Goal: Information Seeking & Learning: Learn about a topic

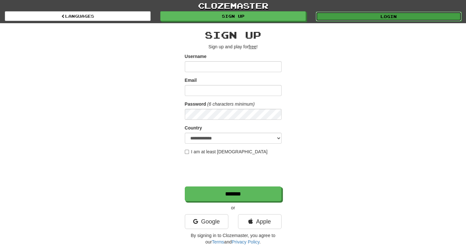
click at [378, 15] on link "Login" at bounding box center [389, 17] width 146 height 10
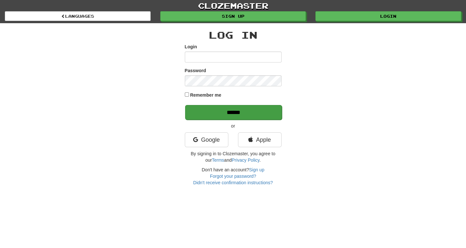
type input "********"
click at [252, 118] on input "******" at bounding box center [233, 112] width 97 height 15
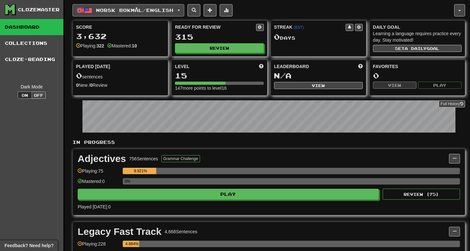
click at [184, 10] on button "Norsk bokmål / English" at bounding box center [129, 10] width 112 height 12
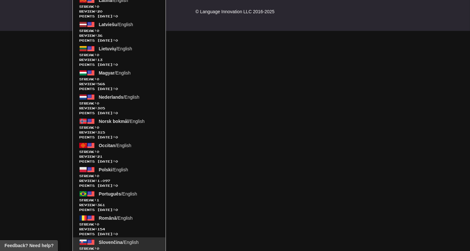
scroll to position [559, 0]
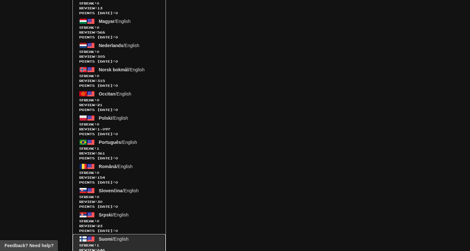
click at [122, 238] on span "Suomi / English" at bounding box center [114, 238] width 30 height 5
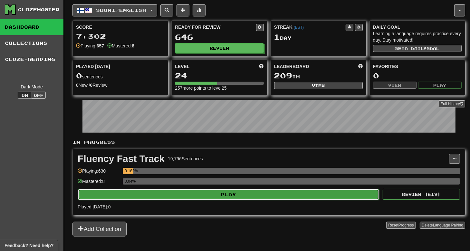
click at [239, 195] on button "Play" at bounding box center [229, 194] width 302 height 11
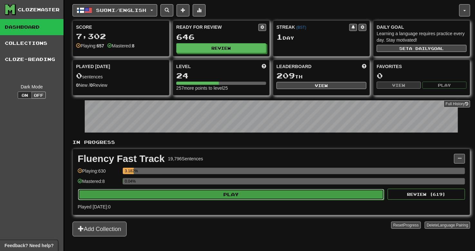
select select "**"
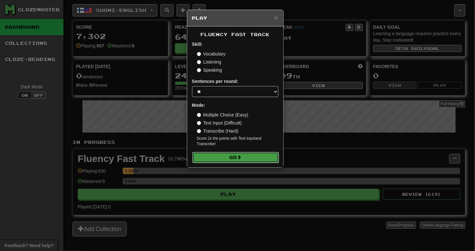
click at [233, 162] on button "Go" at bounding box center [236, 157] width 86 height 11
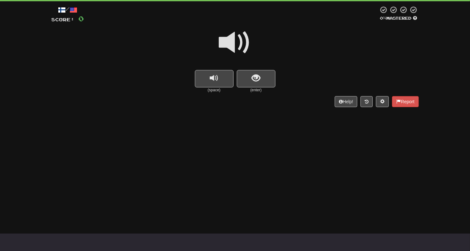
scroll to position [43, 0]
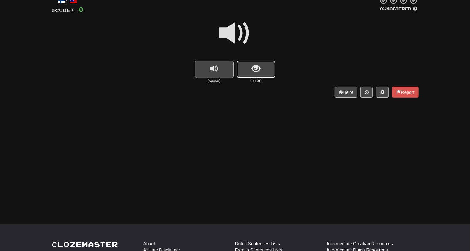
click at [257, 72] on span "show sentence" at bounding box center [256, 68] width 9 height 9
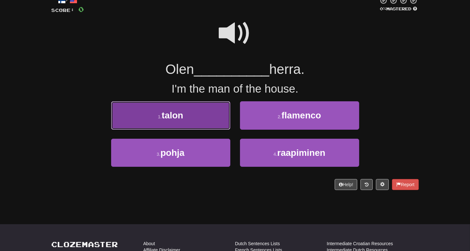
click at [201, 126] on button "1 . talon" at bounding box center [170, 115] width 119 height 28
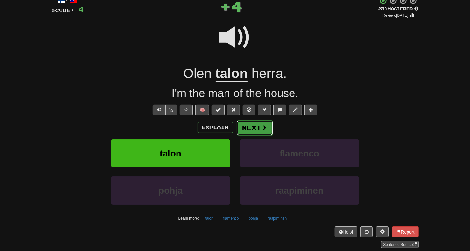
click at [252, 128] on button "Next" at bounding box center [255, 127] width 36 height 15
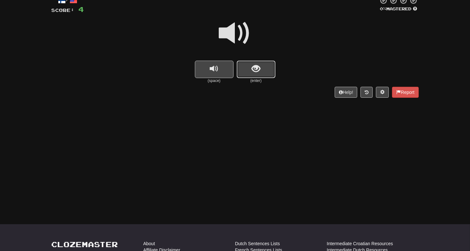
click at [254, 62] on button "show sentence" at bounding box center [256, 69] width 39 height 17
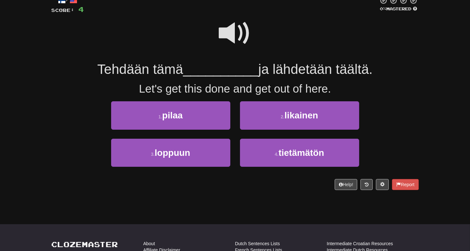
click at [242, 31] on span at bounding box center [235, 33] width 32 height 32
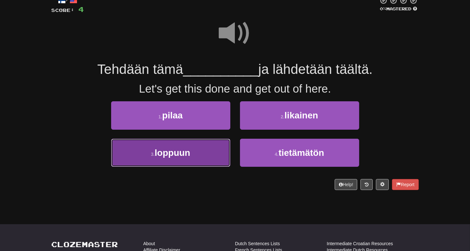
click at [180, 153] on span "loppuun" at bounding box center [172, 153] width 35 height 10
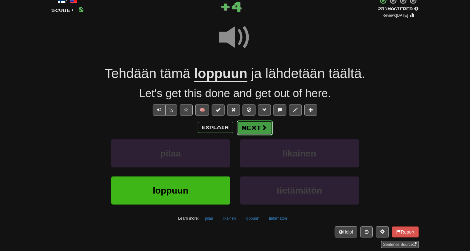
click at [253, 125] on button "Next" at bounding box center [255, 127] width 36 height 15
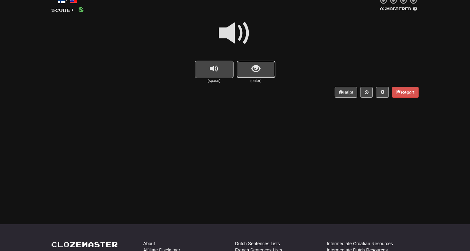
click at [246, 69] on button "show sentence" at bounding box center [256, 69] width 39 height 17
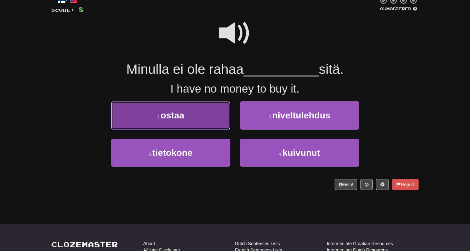
click at [205, 122] on button "1 . ostaa" at bounding box center [170, 115] width 119 height 28
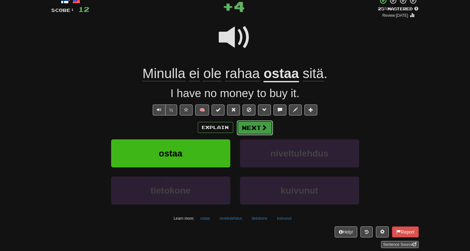
click at [254, 125] on button "Next" at bounding box center [255, 127] width 36 height 15
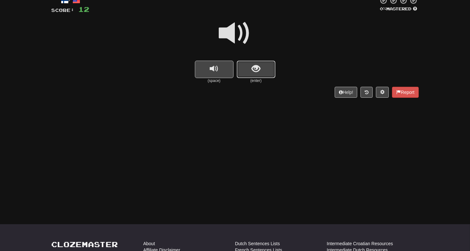
click at [269, 71] on button "show sentence" at bounding box center [256, 69] width 39 height 17
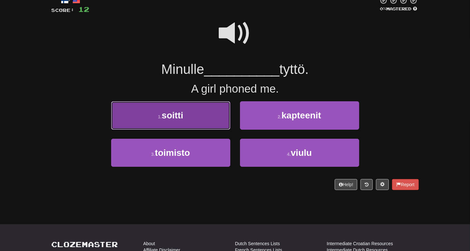
click at [203, 125] on button "1 . soitti" at bounding box center [170, 115] width 119 height 28
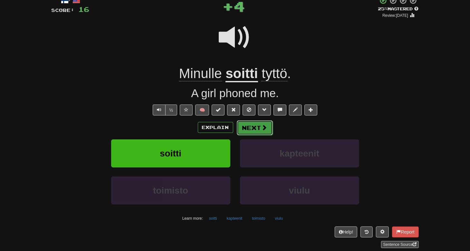
click at [250, 125] on button "Next" at bounding box center [255, 127] width 36 height 15
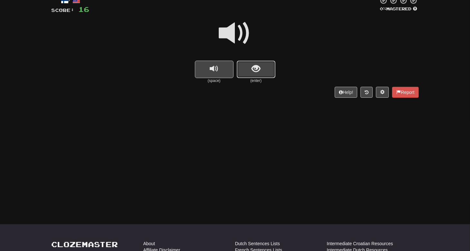
click at [270, 68] on button "show sentence" at bounding box center [256, 69] width 39 height 17
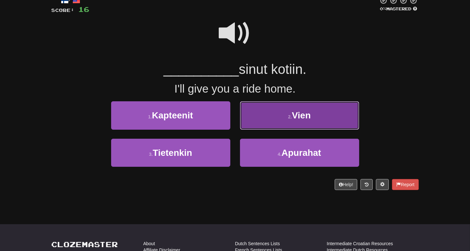
click at [255, 124] on button "2 . Vien" at bounding box center [299, 115] width 119 height 28
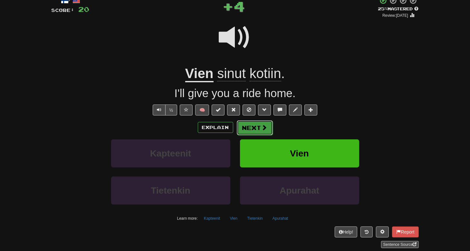
click at [258, 127] on button "Next" at bounding box center [255, 127] width 36 height 15
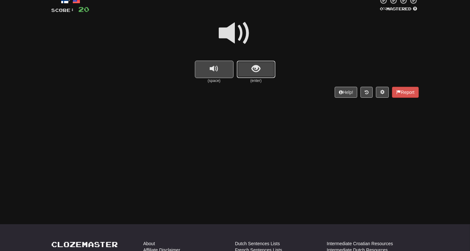
click at [249, 71] on button "show sentence" at bounding box center [256, 69] width 39 height 17
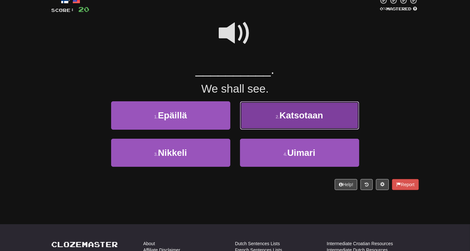
click at [262, 116] on button "2 . Katsotaan" at bounding box center [299, 115] width 119 height 28
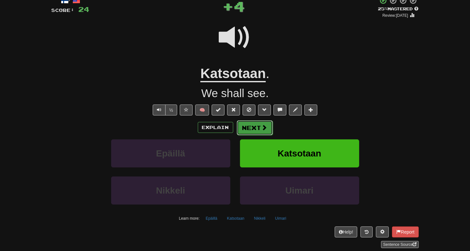
click at [252, 127] on button "Next" at bounding box center [255, 127] width 36 height 15
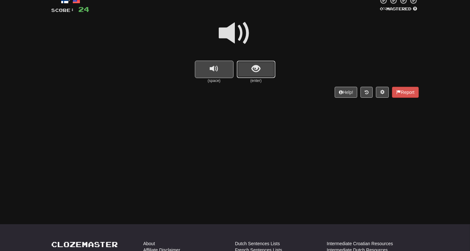
click at [256, 73] on span "show sentence" at bounding box center [256, 68] width 9 height 9
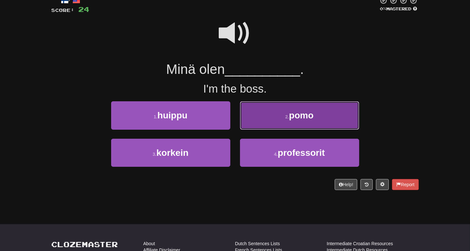
click at [263, 122] on button "2 . pomo" at bounding box center [299, 115] width 119 height 28
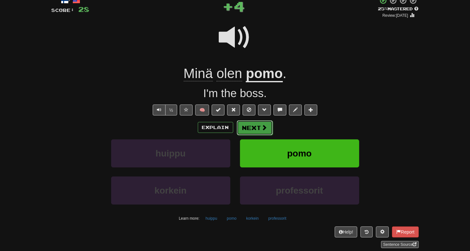
click at [253, 120] on button "Next" at bounding box center [255, 127] width 36 height 15
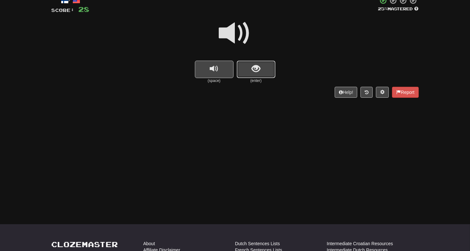
click at [246, 75] on button "show sentence" at bounding box center [256, 69] width 39 height 17
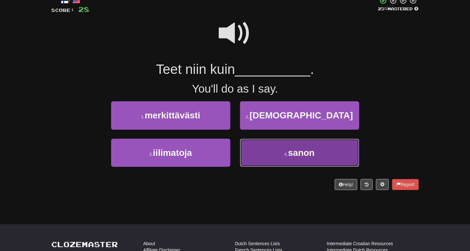
click at [258, 153] on button "4 . sanon" at bounding box center [299, 153] width 119 height 28
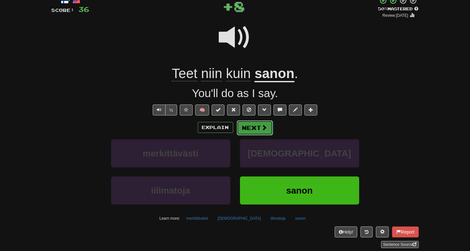
click at [257, 124] on button "Next" at bounding box center [255, 127] width 36 height 15
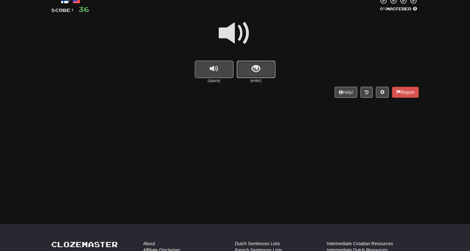
click at [250, 74] on button "show sentence" at bounding box center [256, 69] width 39 height 17
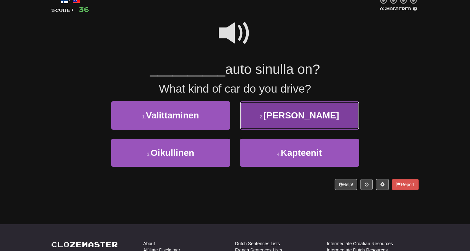
click at [259, 118] on button "2 . Millainen" at bounding box center [299, 115] width 119 height 28
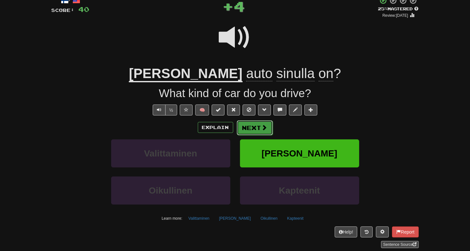
click at [254, 127] on button "Next" at bounding box center [255, 127] width 36 height 15
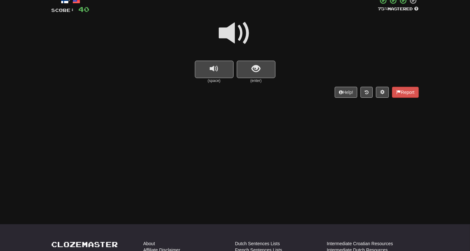
click at [261, 73] on span "show sentence" at bounding box center [256, 68] width 9 height 9
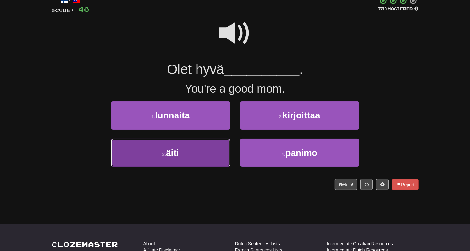
click at [204, 147] on button "3 . äiti" at bounding box center [170, 153] width 119 height 28
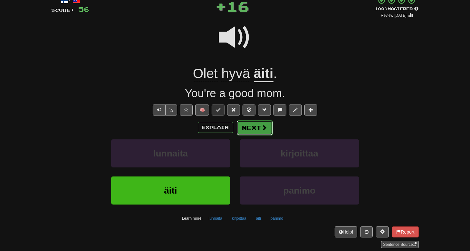
click at [249, 130] on button "Next" at bounding box center [255, 127] width 36 height 15
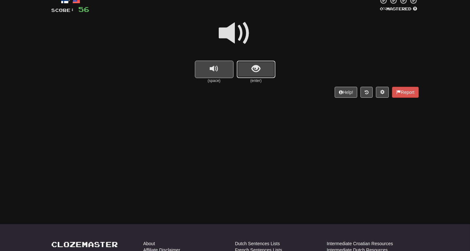
click at [266, 72] on button "show sentence" at bounding box center [256, 69] width 39 height 17
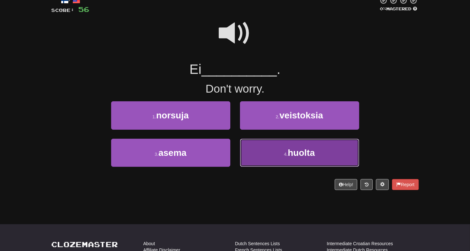
click at [264, 152] on button "4 . huolta" at bounding box center [299, 153] width 119 height 28
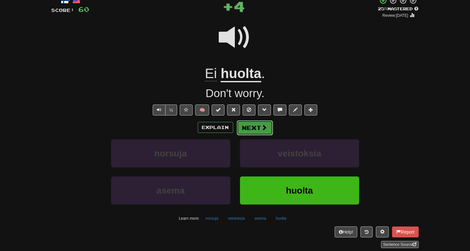
click at [257, 122] on button "Next" at bounding box center [255, 127] width 36 height 15
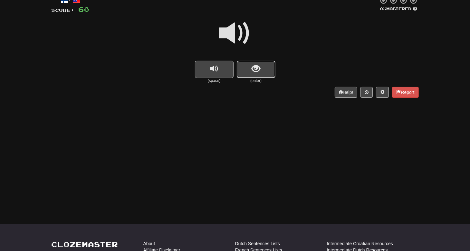
click at [266, 66] on button "show sentence" at bounding box center [256, 69] width 39 height 17
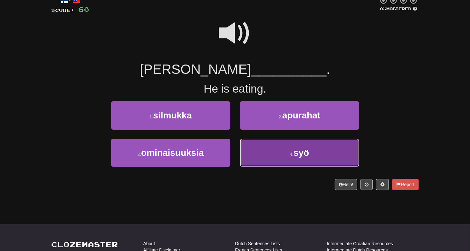
click at [271, 150] on button "4 . syö" at bounding box center [299, 153] width 119 height 28
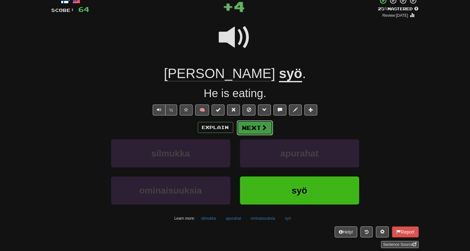
click at [259, 123] on button "Next" at bounding box center [255, 127] width 36 height 15
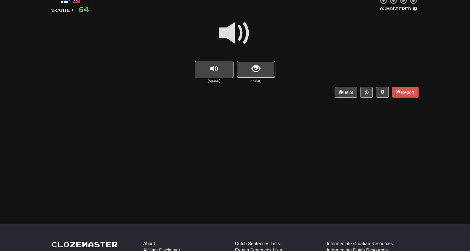
click at [262, 69] on button "show sentence" at bounding box center [256, 69] width 39 height 17
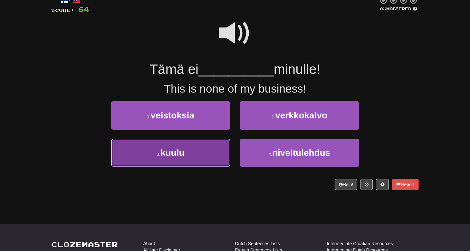
click at [210, 148] on button "3 . kuulu" at bounding box center [170, 153] width 119 height 28
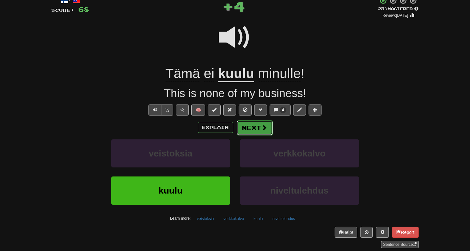
click at [262, 128] on span at bounding box center [265, 127] width 6 height 6
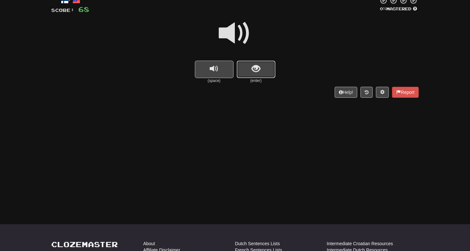
click at [262, 70] on button "show sentence" at bounding box center [256, 69] width 39 height 17
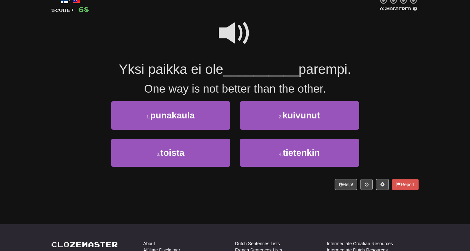
click at [230, 38] on span at bounding box center [235, 33] width 32 height 32
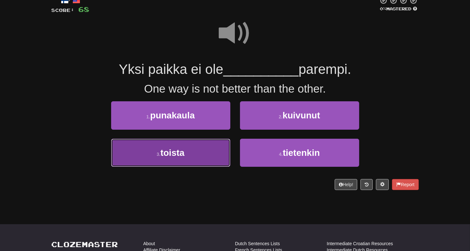
click at [202, 147] on button "3 . toista" at bounding box center [170, 153] width 119 height 28
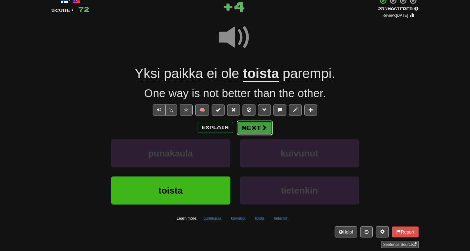
click at [254, 124] on button "Next" at bounding box center [255, 127] width 36 height 15
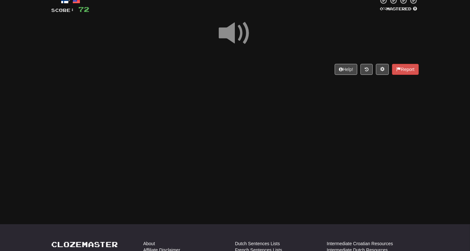
click at [271, 71] on div "/ Score: 72 0 % Mastered Help! Report" at bounding box center [236, 35] width 368 height 78
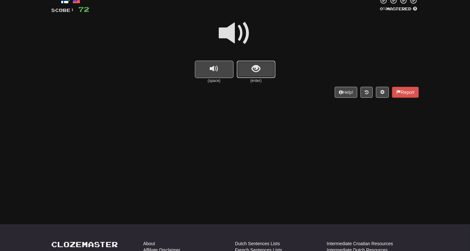
click at [271, 71] on button "show sentence" at bounding box center [256, 69] width 39 height 17
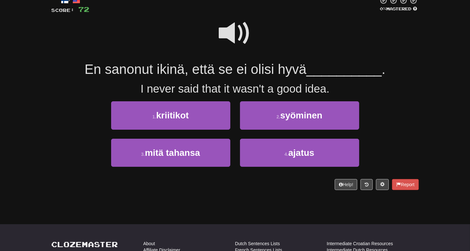
click at [235, 34] on span at bounding box center [235, 33] width 32 height 32
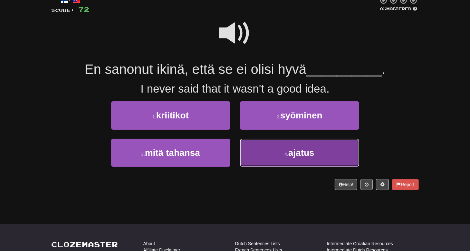
click at [280, 157] on button "4 . ajatus" at bounding box center [299, 153] width 119 height 28
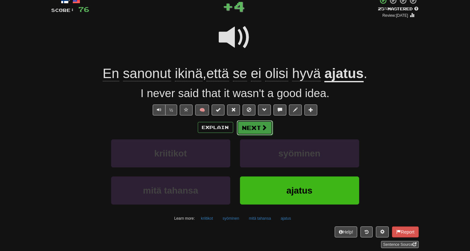
click at [256, 125] on button "Next" at bounding box center [255, 127] width 36 height 15
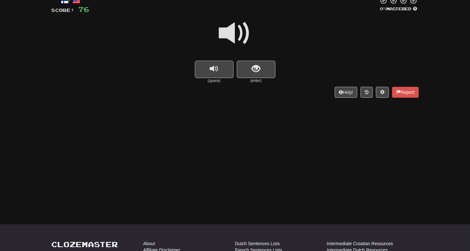
click at [249, 78] on div "/ Score: 76 0 % Mastered (space) (enter) Help! Report" at bounding box center [236, 49] width 368 height 114
click at [248, 73] on button "show sentence" at bounding box center [256, 69] width 39 height 17
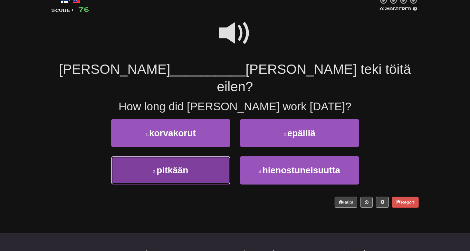
click at [192, 156] on button "3 . pitkään" at bounding box center [170, 170] width 119 height 28
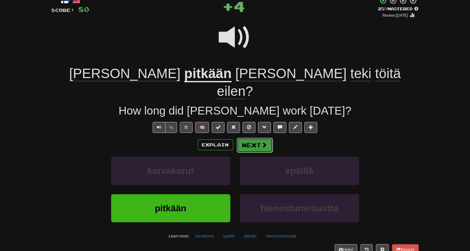
click at [256, 138] on button "Next" at bounding box center [255, 145] width 36 height 15
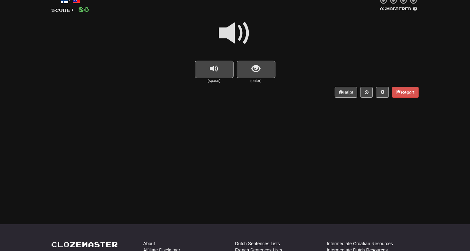
click at [262, 71] on div "/ Score: 80 0 % Mastered (space) (enter) Help! Report" at bounding box center [236, 46] width 368 height 101
click at [262, 71] on button "show sentence" at bounding box center [256, 69] width 39 height 17
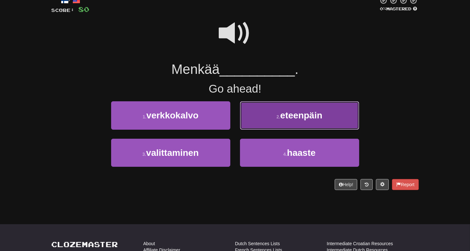
click at [255, 118] on button "2 . eteenpäin" at bounding box center [299, 115] width 119 height 28
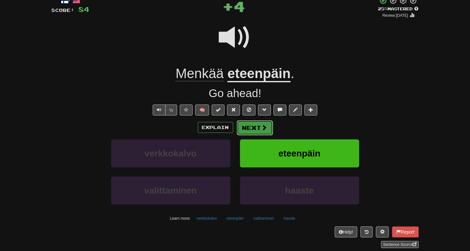
click at [253, 124] on button "Next" at bounding box center [255, 127] width 36 height 15
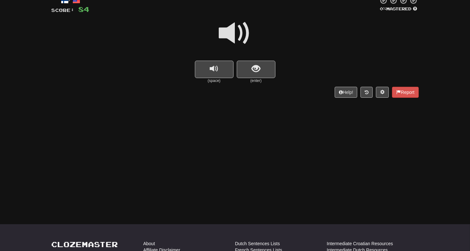
click at [258, 69] on span "show sentence" at bounding box center [256, 68] width 9 height 9
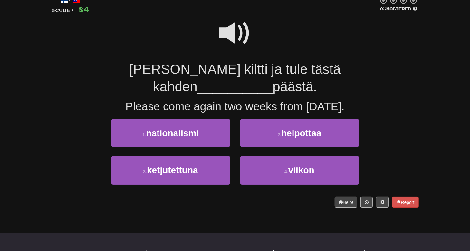
click at [242, 29] on span at bounding box center [235, 33] width 32 height 32
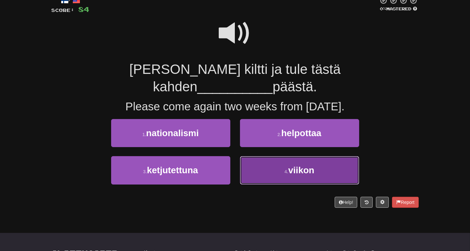
click at [285, 156] on button "4 . viikon" at bounding box center [299, 170] width 119 height 28
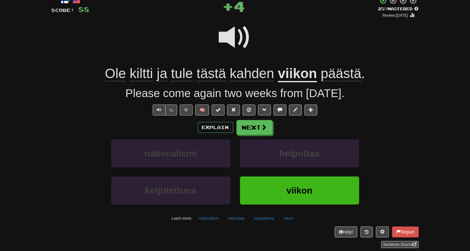
click at [256, 119] on div "/ Score: 88 + 4 25 % Mastered Review: 2025-09-15 Ole kiltti ja tule tästä kahde…" at bounding box center [236, 121] width 368 height 251
click at [254, 125] on button "Next" at bounding box center [255, 127] width 36 height 15
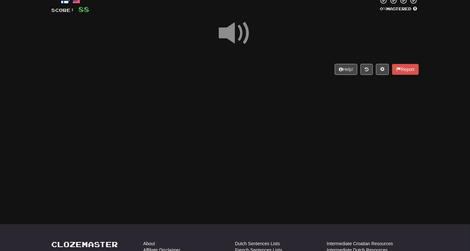
click at [251, 68] on div "/ Score: 88 0 % Mastered Help! Report" at bounding box center [236, 35] width 368 height 78
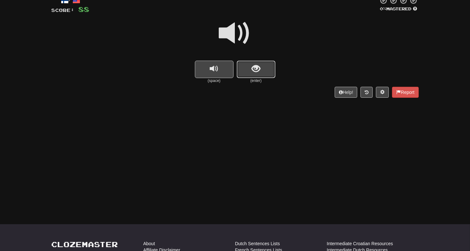
click at [251, 68] on button "show sentence" at bounding box center [256, 69] width 39 height 17
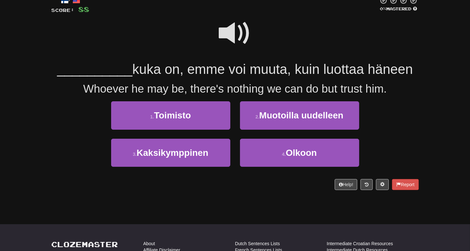
click at [235, 31] on span at bounding box center [235, 33] width 32 height 32
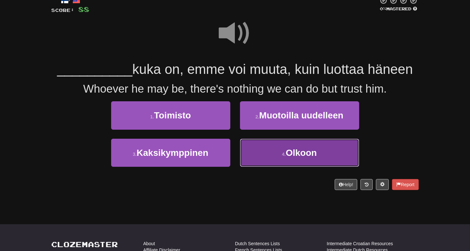
click at [295, 157] on span "Olkoon" at bounding box center [301, 153] width 31 height 10
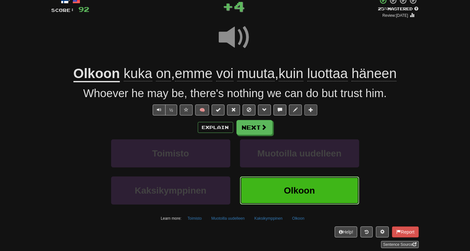
scroll to position [86, 0]
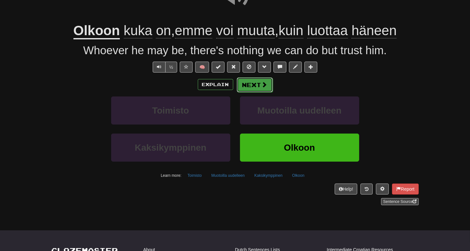
click at [251, 84] on button "Next" at bounding box center [255, 84] width 36 height 15
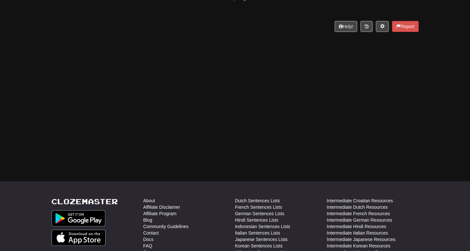
scroll to position [0, 0]
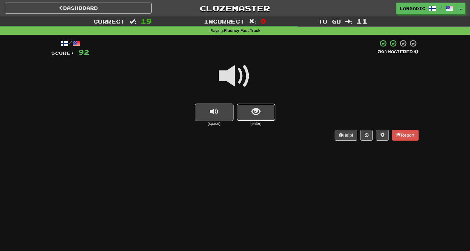
click at [264, 108] on button "show sentence" at bounding box center [256, 112] width 39 height 17
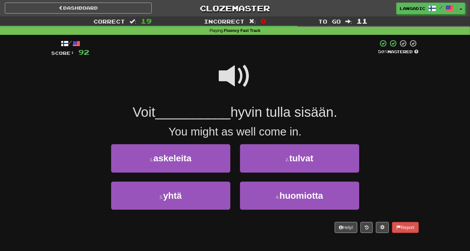
click at [240, 76] on span at bounding box center [235, 76] width 32 height 32
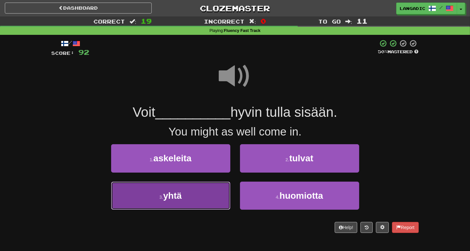
click at [212, 199] on button "3 . yhtä" at bounding box center [170, 196] width 119 height 28
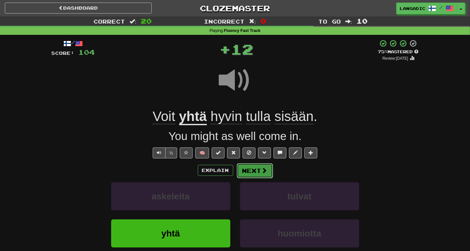
click at [263, 173] on span at bounding box center [265, 170] width 6 height 6
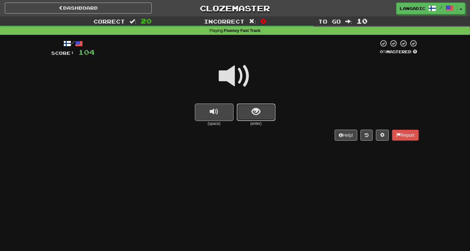
click at [262, 114] on button "show sentence" at bounding box center [256, 112] width 39 height 17
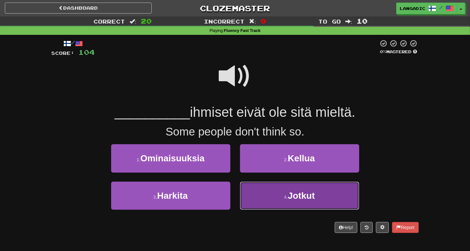
click at [268, 199] on button "4 . Jotkut" at bounding box center [299, 196] width 119 height 28
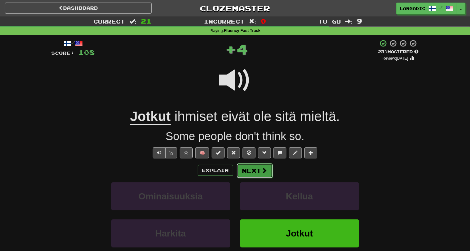
click at [262, 169] on span at bounding box center [265, 170] width 6 height 6
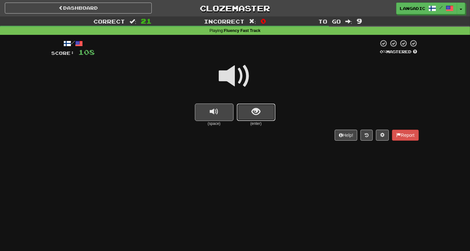
click at [253, 113] on span "show sentence" at bounding box center [256, 111] width 9 height 9
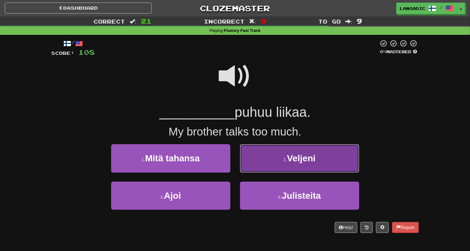
click at [271, 162] on button "2 . Veljeni" at bounding box center [299, 158] width 119 height 28
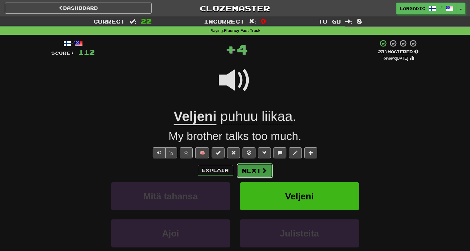
click at [259, 169] on button "Next" at bounding box center [255, 170] width 36 height 15
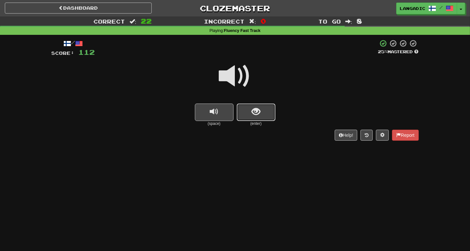
click at [249, 110] on button "show sentence" at bounding box center [256, 112] width 39 height 17
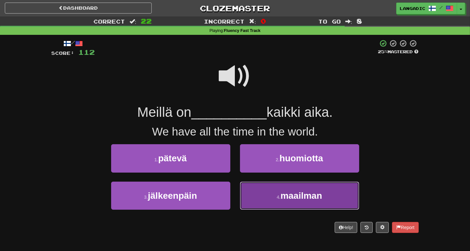
click at [269, 198] on button "4 . maailman" at bounding box center [299, 196] width 119 height 28
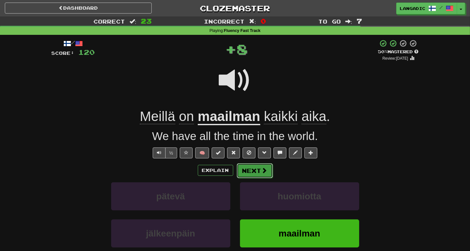
click at [256, 168] on button "Next" at bounding box center [255, 170] width 36 height 15
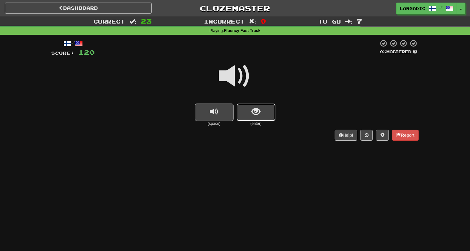
click at [255, 111] on span "show sentence" at bounding box center [256, 111] width 9 height 9
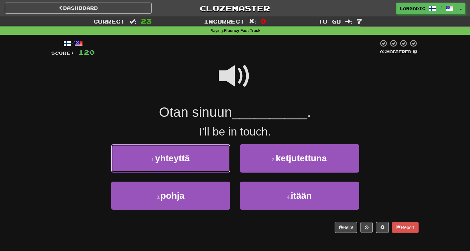
drag, startPoint x: 208, startPoint y: 161, endPoint x: 217, endPoint y: 160, distance: 8.8
click at [209, 161] on button "1 . yhteyttä" at bounding box center [170, 158] width 119 height 28
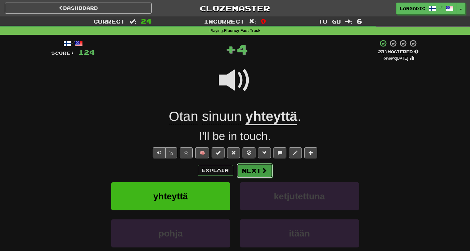
click at [265, 169] on span at bounding box center [265, 170] width 6 height 6
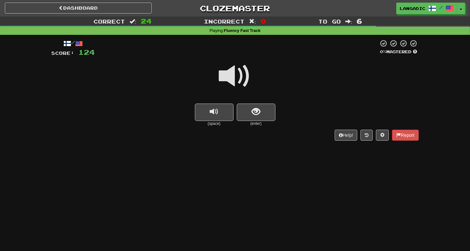
click at [258, 114] on span "show sentence" at bounding box center [256, 111] width 9 height 9
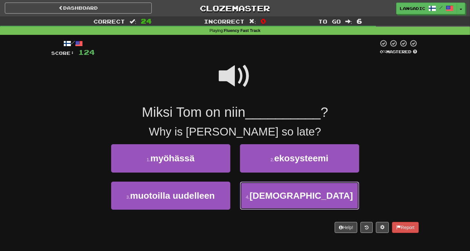
drag, startPoint x: 277, startPoint y: 197, endPoint x: 231, endPoint y: 215, distance: 49.4
click at [234, 218] on div "/ Score: 124 0 % Mastered Miksi Tom on niin __________ ? Why is Tom so late? 1 …" at bounding box center [236, 135] width 368 height 193
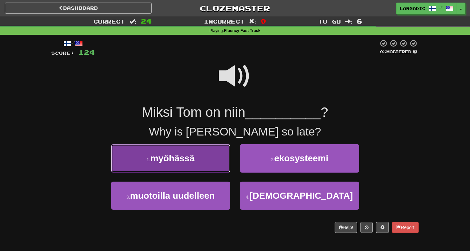
click at [212, 167] on button "1 . myöhässä" at bounding box center [170, 158] width 119 height 28
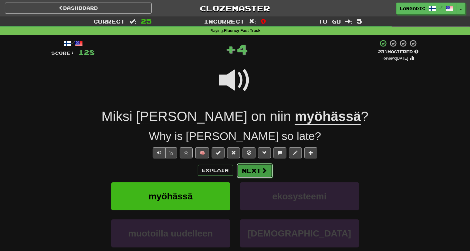
click at [262, 166] on button "Next" at bounding box center [255, 170] width 36 height 15
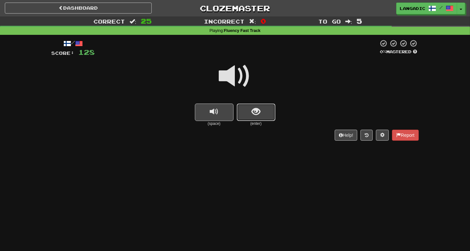
click at [255, 115] on span "show sentence" at bounding box center [256, 111] width 9 height 9
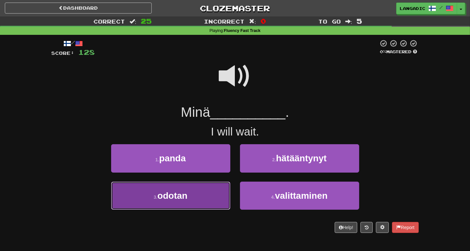
click at [208, 195] on button "3 . odotan" at bounding box center [170, 196] width 119 height 28
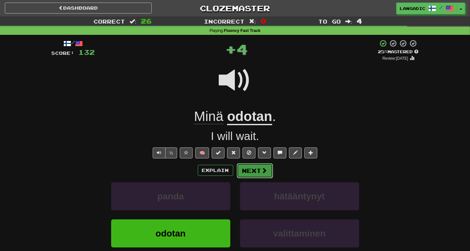
click at [253, 166] on button "Next" at bounding box center [255, 170] width 36 height 15
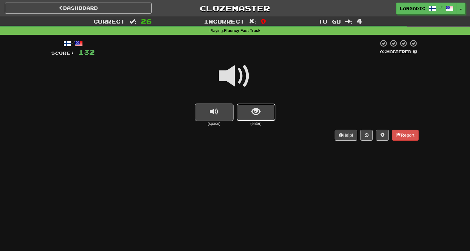
click at [256, 107] on span "show sentence" at bounding box center [256, 111] width 9 height 9
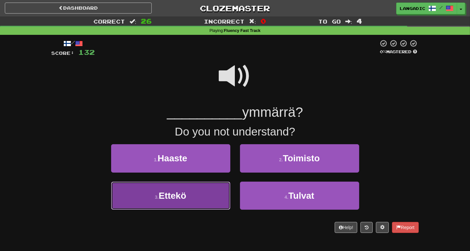
click at [211, 194] on button "3 . Ettekö" at bounding box center [170, 196] width 119 height 28
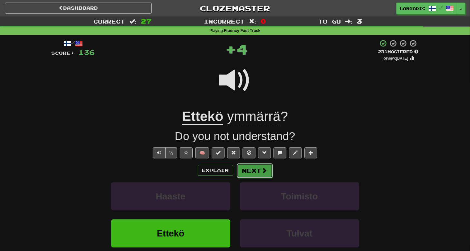
click at [252, 171] on button "Next" at bounding box center [255, 170] width 36 height 15
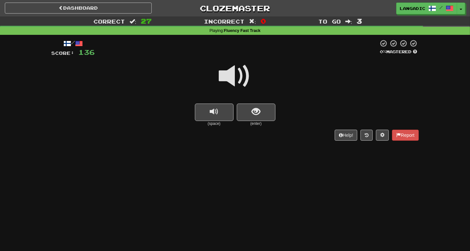
click at [259, 121] on small "(enter)" at bounding box center [256, 123] width 39 height 5
click at [258, 118] on button "show sentence" at bounding box center [256, 112] width 39 height 17
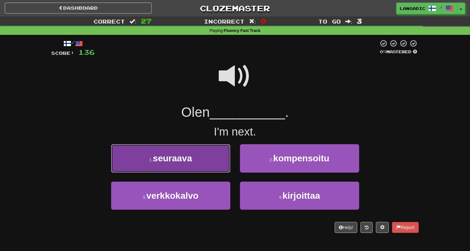
click at [197, 163] on button "1 . seuraava" at bounding box center [170, 158] width 119 height 28
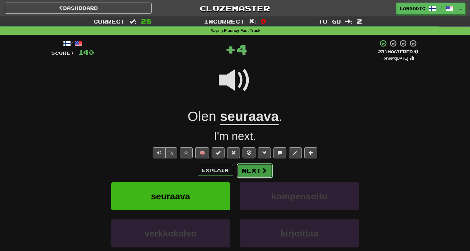
click at [249, 169] on button "Next" at bounding box center [255, 170] width 36 height 15
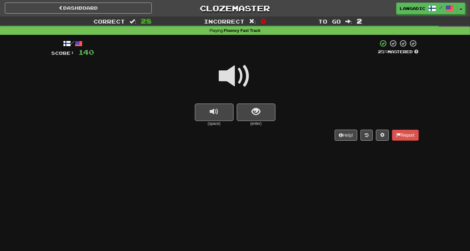
click at [265, 117] on button "show sentence" at bounding box center [256, 112] width 39 height 17
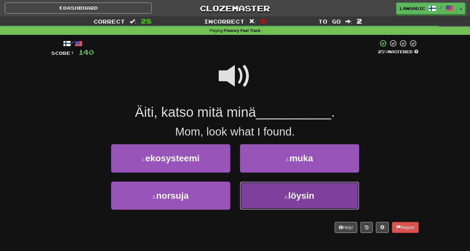
click at [271, 196] on button "4 . löysin" at bounding box center [299, 196] width 119 height 28
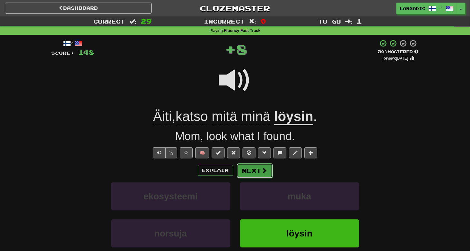
click at [256, 166] on button "Next" at bounding box center [255, 170] width 36 height 15
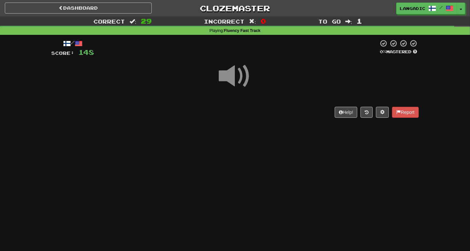
click at [254, 114] on div "Help! Report" at bounding box center [236, 112] width 368 height 11
click at [254, 114] on div "/ Score: 148 0 % Mastered Help! Report" at bounding box center [236, 78] width 368 height 78
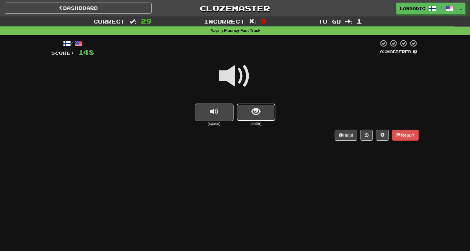
click at [254, 114] on span "show sentence" at bounding box center [256, 111] width 9 height 9
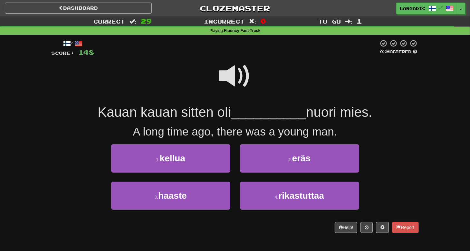
click at [229, 77] on span at bounding box center [235, 76] width 32 height 32
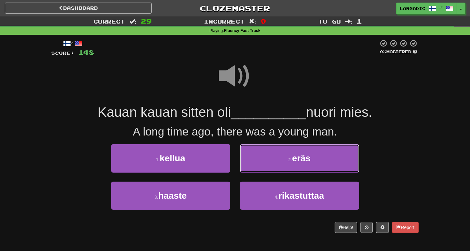
click at [267, 162] on button "2 . eräs" at bounding box center [299, 158] width 119 height 28
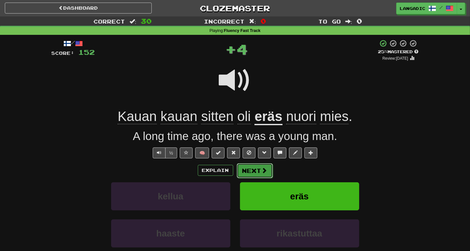
click at [258, 169] on button "Next" at bounding box center [255, 170] width 36 height 15
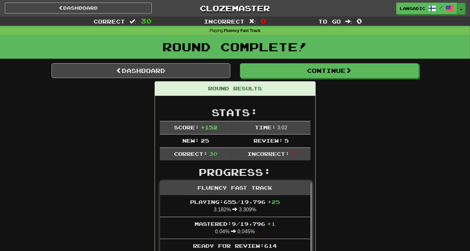
click at [461, 12] on button "Toggle Dropdown" at bounding box center [462, 9] width 8 height 12
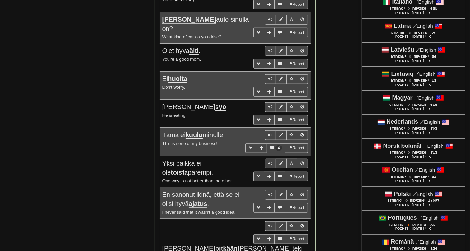
scroll to position [559, 0]
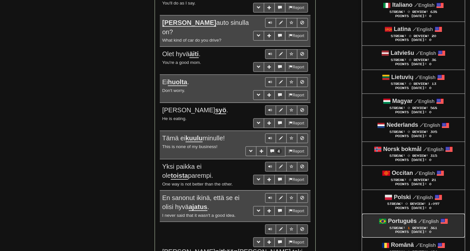
click at [409, 218] on strong "Português" at bounding box center [403, 221] width 29 height 6
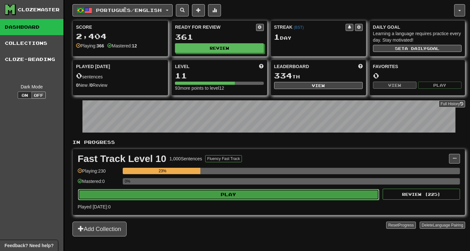
click at [254, 195] on button "Play" at bounding box center [229, 194] width 302 height 11
select select "**"
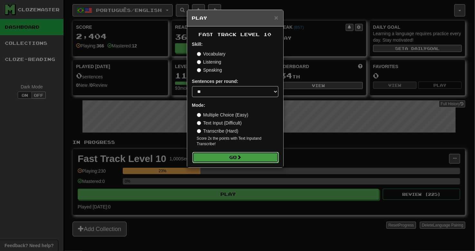
click at [246, 161] on button "Go" at bounding box center [236, 157] width 86 height 11
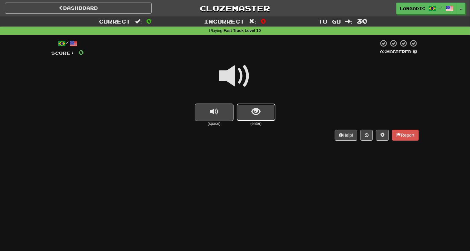
click at [253, 109] on span "show sentence" at bounding box center [256, 111] width 9 height 9
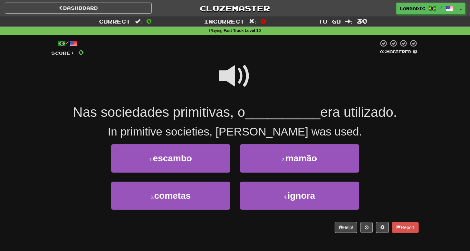
click at [231, 79] on span at bounding box center [235, 76] width 32 height 32
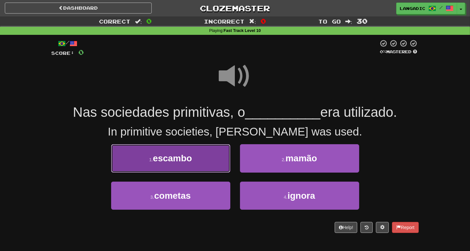
click at [201, 164] on button "1 . escambo" at bounding box center [170, 158] width 119 height 28
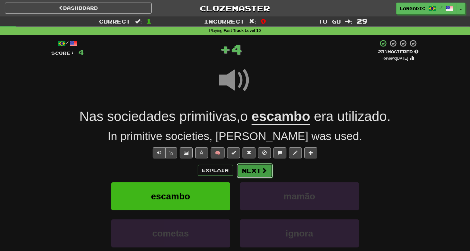
click at [249, 167] on button "Next" at bounding box center [255, 170] width 36 height 15
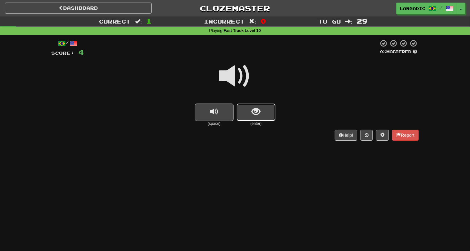
click at [259, 117] on button "show sentence" at bounding box center [256, 112] width 39 height 17
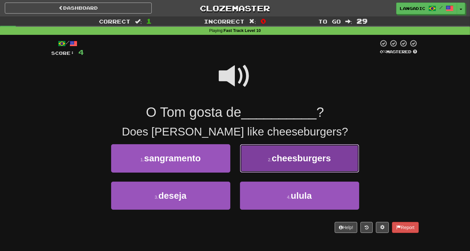
click at [269, 166] on button "2 . cheesburgers" at bounding box center [299, 158] width 119 height 28
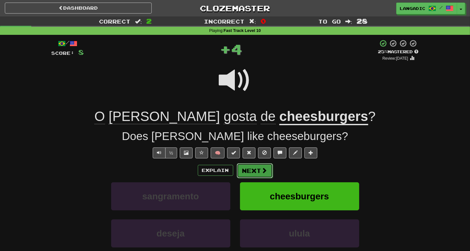
click at [259, 167] on button "Next" at bounding box center [255, 170] width 36 height 15
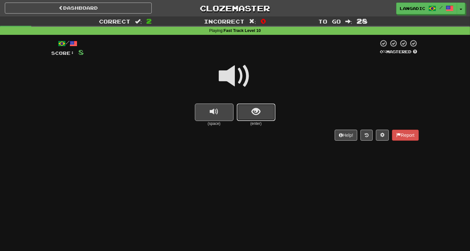
click at [249, 107] on button "show sentence" at bounding box center [256, 112] width 39 height 17
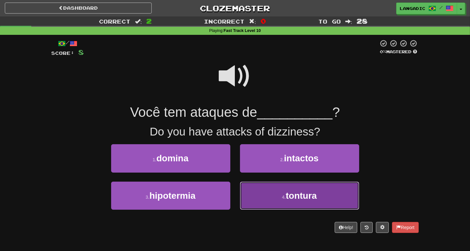
click at [252, 203] on button "4 . tontura" at bounding box center [299, 196] width 119 height 28
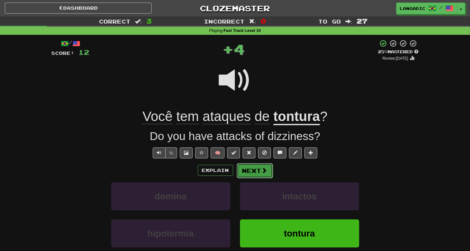
click at [247, 174] on button "Next" at bounding box center [255, 170] width 36 height 15
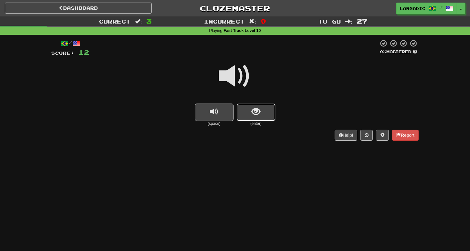
click at [260, 114] on span "show sentence" at bounding box center [256, 111] width 9 height 9
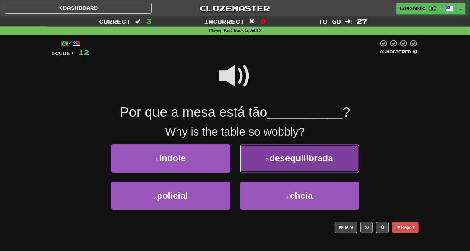
click at [253, 167] on button "2 . desequilibrada" at bounding box center [299, 158] width 119 height 28
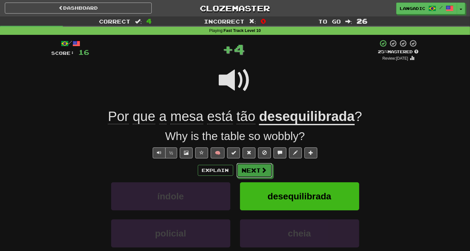
click at [253, 167] on button "Next" at bounding box center [255, 170] width 36 height 15
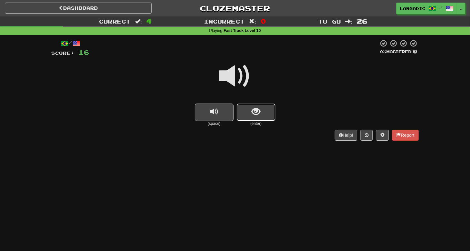
click at [254, 110] on span "show sentence" at bounding box center [256, 111] width 9 height 9
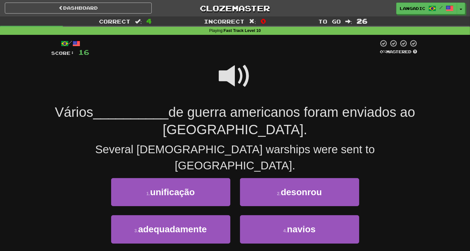
click at [242, 79] on span at bounding box center [235, 76] width 32 height 32
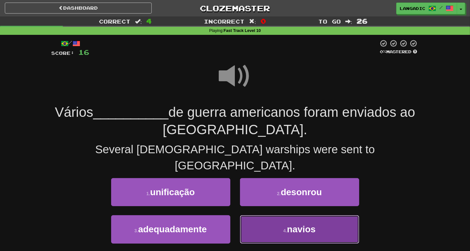
click at [281, 215] on button "4 . navios" at bounding box center [299, 229] width 119 height 28
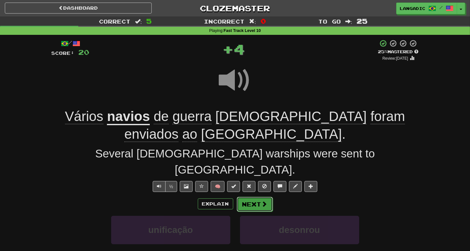
click at [268, 197] on button "Next" at bounding box center [255, 204] width 36 height 15
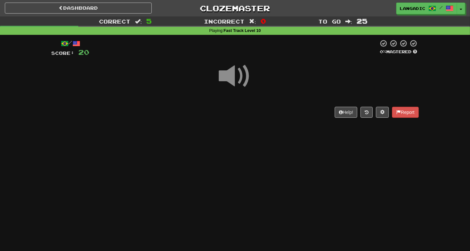
click at [258, 118] on div "/ Score: 20 0 % Mastered Help! Report" at bounding box center [236, 81] width 368 height 92
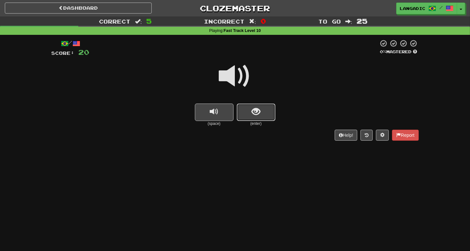
click at [255, 107] on span "show sentence" at bounding box center [256, 111] width 9 height 9
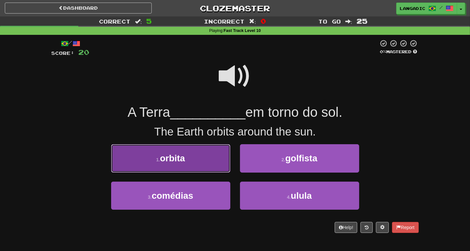
click at [204, 164] on button "1 . orbita" at bounding box center [170, 158] width 119 height 28
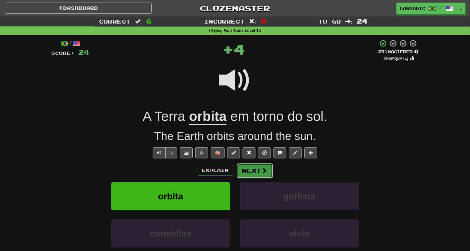
click at [253, 165] on button "Next" at bounding box center [255, 170] width 36 height 15
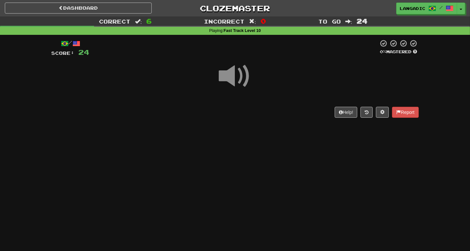
click at [259, 112] on div "Help! Report" at bounding box center [236, 112] width 368 height 11
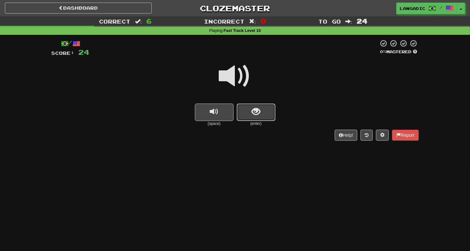
click at [259, 112] on span "show sentence" at bounding box center [256, 111] width 9 height 9
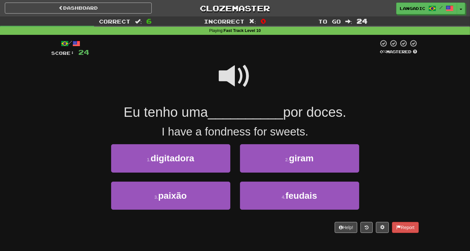
click at [222, 77] on span at bounding box center [235, 76] width 32 height 32
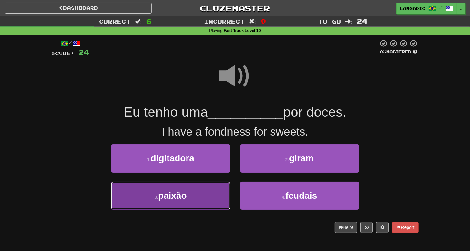
click at [199, 191] on button "3 . paixão" at bounding box center [170, 196] width 119 height 28
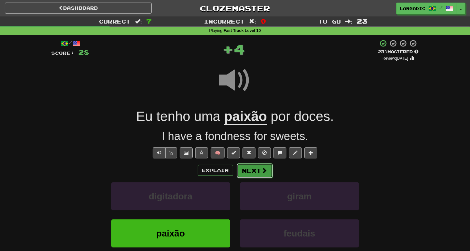
click at [255, 164] on button "Next" at bounding box center [255, 170] width 36 height 15
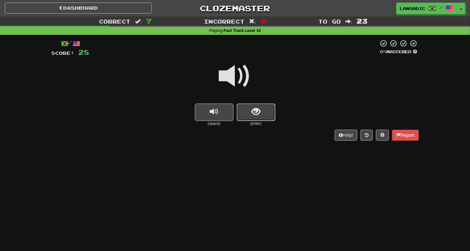
click at [268, 111] on button "show sentence" at bounding box center [256, 112] width 39 height 17
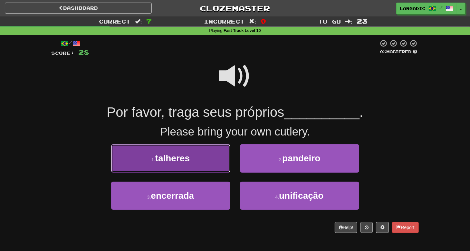
click at [190, 167] on button "1 . talheres" at bounding box center [170, 158] width 119 height 28
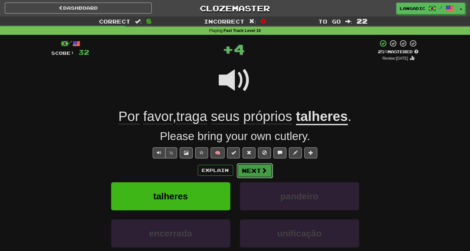
click at [246, 167] on button "Next" at bounding box center [255, 170] width 36 height 15
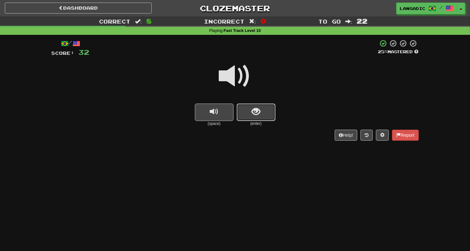
click at [264, 119] on button "show sentence" at bounding box center [256, 112] width 39 height 17
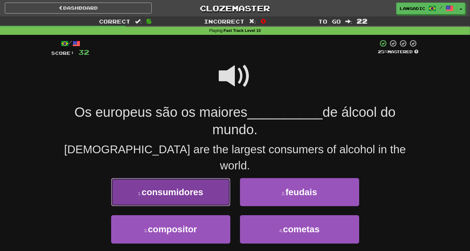
click at [204, 186] on button "1 . consumidores" at bounding box center [170, 192] width 119 height 28
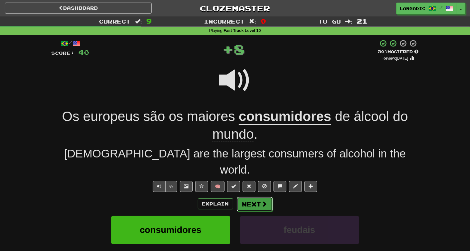
click at [256, 197] on button "Next" at bounding box center [255, 204] width 36 height 15
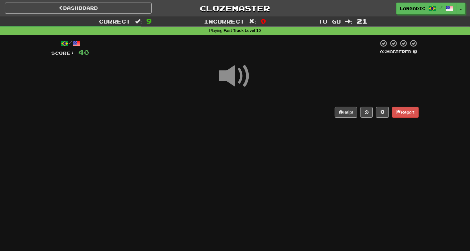
click at [259, 115] on div "/ Score: 40 0 % Mastered Help! Report" at bounding box center [236, 78] width 368 height 78
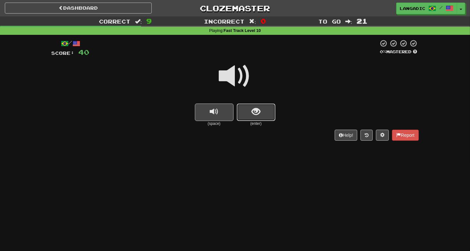
click at [259, 115] on span "show sentence" at bounding box center [256, 111] width 9 height 9
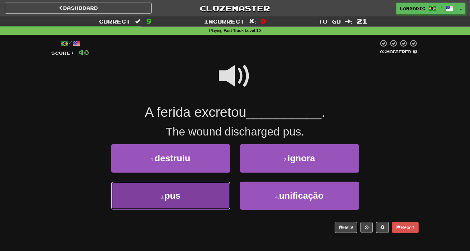
click at [198, 195] on button "3 . pus" at bounding box center [170, 196] width 119 height 28
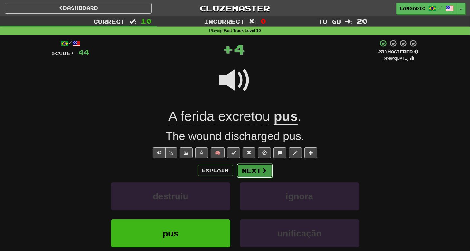
click at [257, 172] on button "Next" at bounding box center [255, 170] width 36 height 15
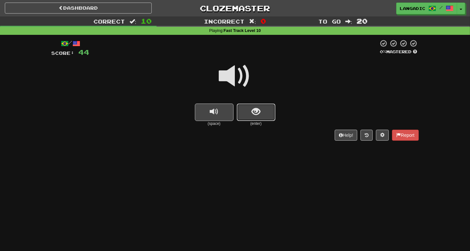
click at [258, 115] on span "show sentence" at bounding box center [256, 111] width 9 height 9
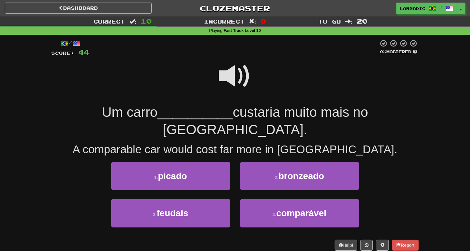
click at [239, 79] on span at bounding box center [235, 76] width 32 height 32
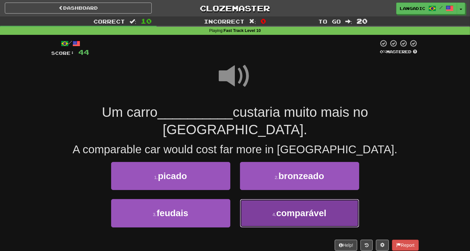
click at [266, 199] on button "4 . comparável" at bounding box center [299, 213] width 119 height 28
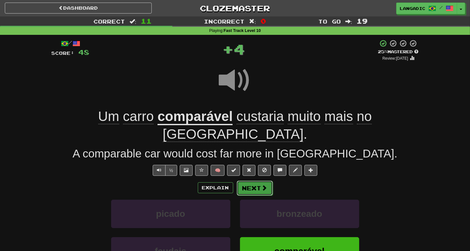
click at [257, 181] on button "Next" at bounding box center [255, 188] width 36 height 15
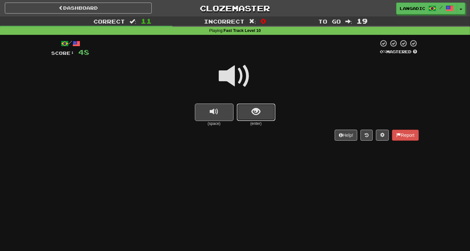
click at [258, 112] on span "show sentence" at bounding box center [256, 111] width 9 height 9
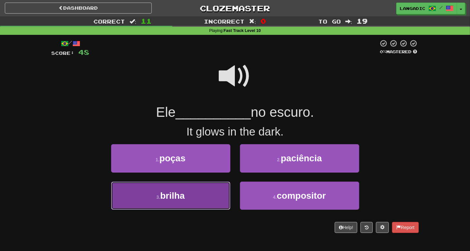
click at [193, 199] on button "3 . brilha" at bounding box center [170, 196] width 119 height 28
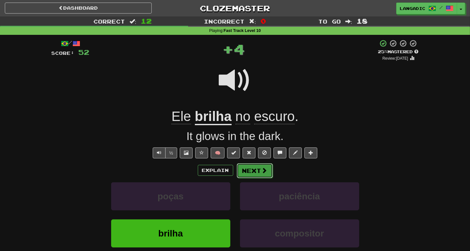
click at [271, 167] on button "Next" at bounding box center [255, 170] width 36 height 15
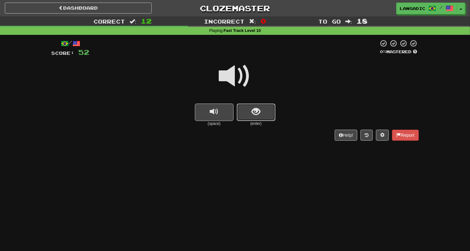
click at [268, 111] on button "show sentence" at bounding box center [256, 112] width 39 height 17
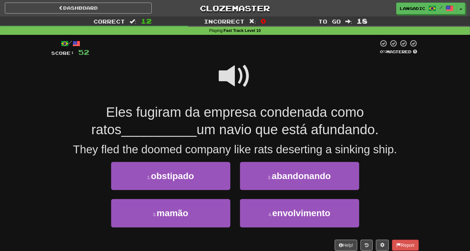
click at [233, 70] on span at bounding box center [235, 76] width 32 height 32
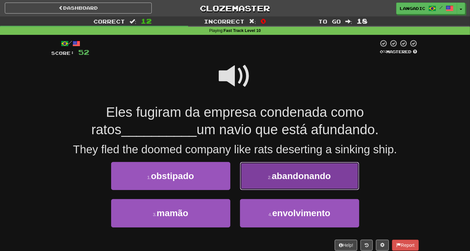
click at [277, 183] on button "2 . abandonando" at bounding box center [299, 176] width 119 height 28
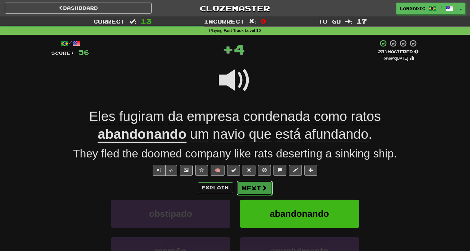
click at [262, 185] on span at bounding box center [265, 188] width 6 height 6
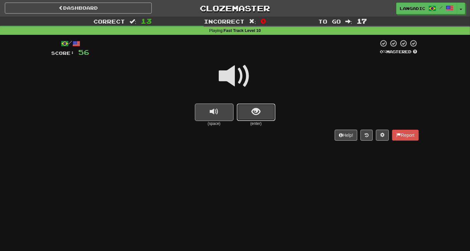
click at [253, 112] on span "show sentence" at bounding box center [256, 111] width 9 height 9
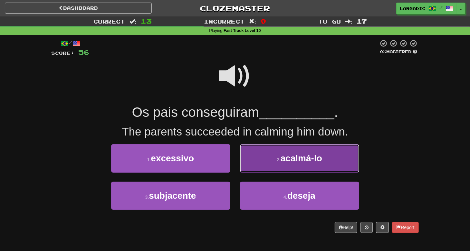
click at [270, 163] on button "2 . acalmá-lo" at bounding box center [299, 158] width 119 height 28
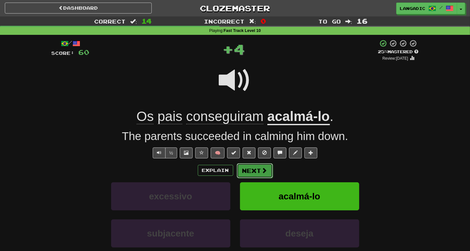
click at [259, 172] on button "Next" at bounding box center [255, 170] width 36 height 15
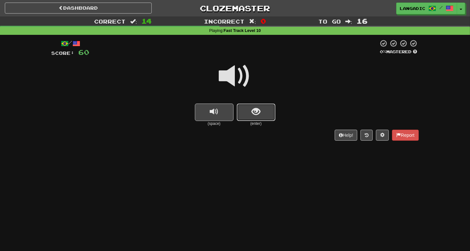
click at [258, 115] on span "show sentence" at bounding box center [256, 111] width 9 height 9
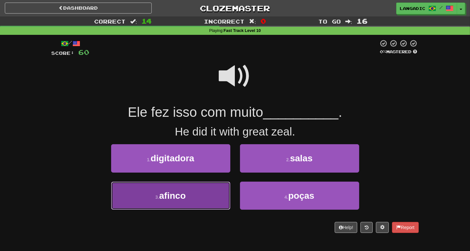
click at [209, 199] on button "3 . afinco" at bounding box center [170, 196] width 119 height 28
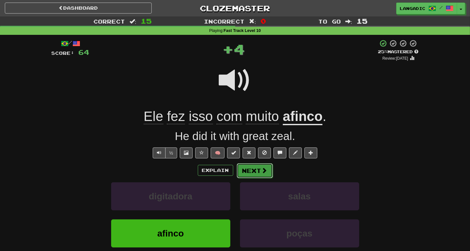
click at [257, 165] on button "Next" at bounding box center [255, 170] width 36 height 15
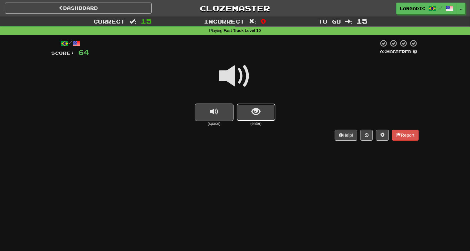
click at [259, 113] on span "show sentence" at bounding box center [256, 111] width 9 height 9
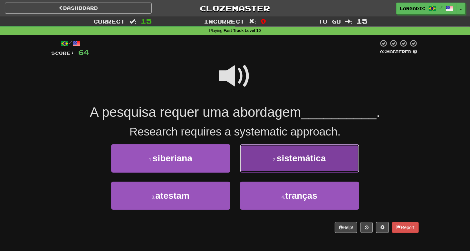
click at [262, 165] on button "2 . sistemática" at bounding box center [299, 158] width 119 height 28
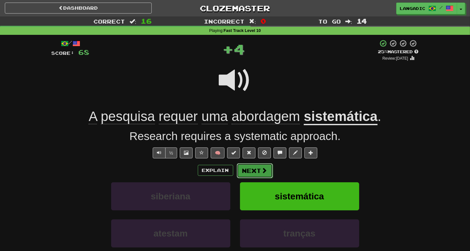
click at [258, 170] on button "Next" at bounding box center [255, 170] width 36 height 15
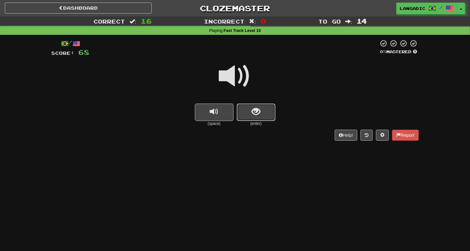
click at [249, 116] on button "show sentence" at bounding box center [256, 112] width 39 height 17
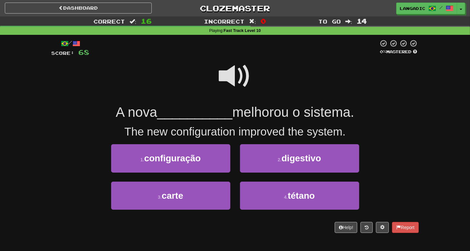
click at [233, 68] on span at bounding box center [235, 76] width 32 height 32
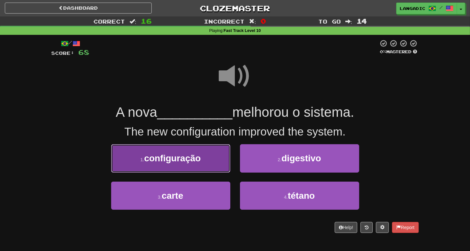
click at [189, 162] on span "configuração" at bounding box center [172, 158] width 57 height 10
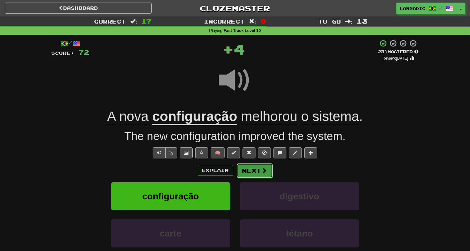
click at [266, 169] on span at bounding box center [265, 170] width 6 height 6
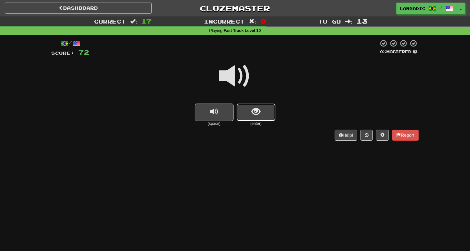
click at [256, 114] on span "show sentence" at bounding box center [256, 111] width 9 height 9
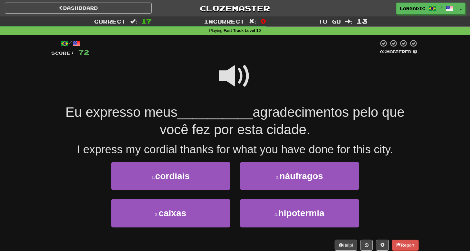
click at [231, 77] on span at bounding box center [235, 76] width 32 height 32
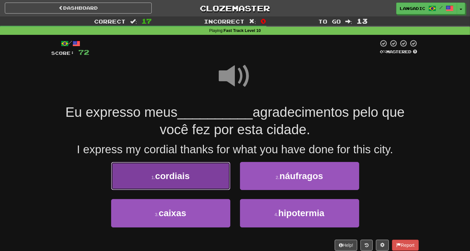
click at [200, 182] on button "1 . cordiais" at bounding box center [170, 176] width 119 height 28
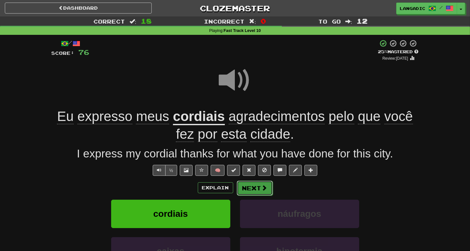
click at [259, 192] on button "Next" at bounding box center [255, 188] width 36 height 15
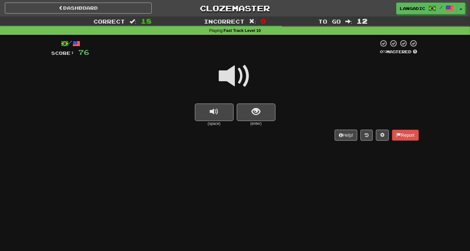
click at [260, 114] on span "show sentence" at bounding box center [256, 111] width 9 height 9
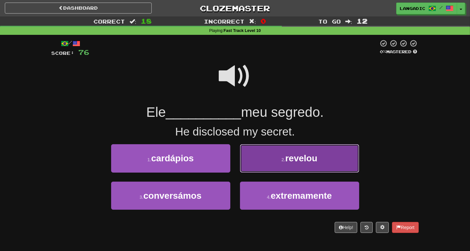
click at [266, 158] on button "2 . revelou" at bounding box center [299, 158] width 119 height 28
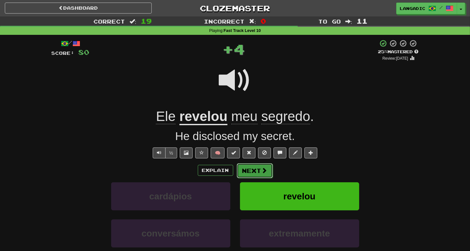
click at [260, 170] on button "Next" at bounding box center [255, 170] width 36 height 15
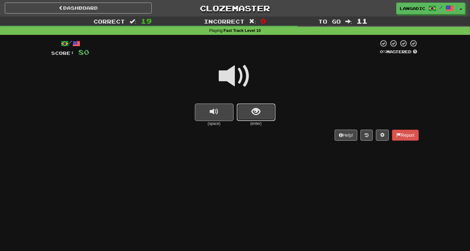
click at [262, 120] on button "show sentence" at bounding box center [256, 112] width 39 height 17
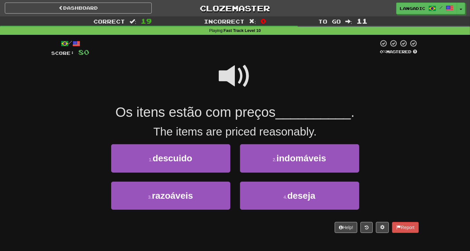
click at [234, 71] on span at bounding box center [235, 76] width 32 height 32
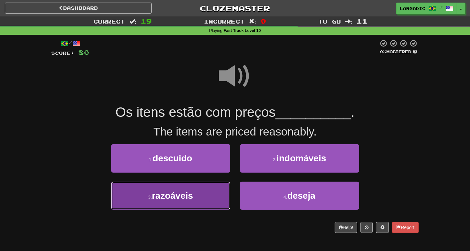
click at [197, 190] on button "3 . razoáveis" at bounding box center [170, 196] width 119 height 28
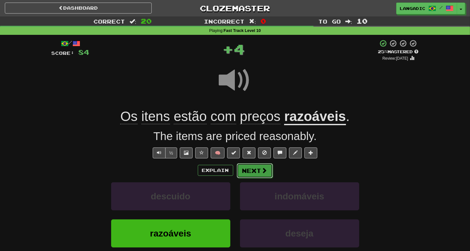
click at [255, 168] on button "Next" at bounding box center [255, 170] width 36 height 15
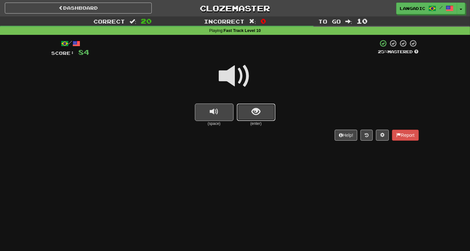
click at [258, 113] on span "show sentence" at bounding box center [256, 111] width 9 height 9
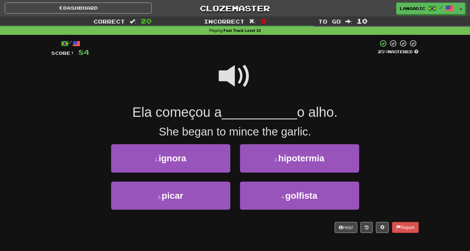
click at [233, 79] on span at bounding box center [235, 76] width 32 height 32
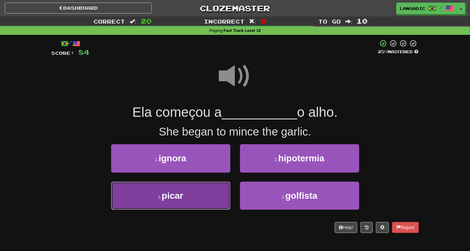
click at [223, 197] on button "3 . picar" at bounding box center [170, 196] width 119 height 28
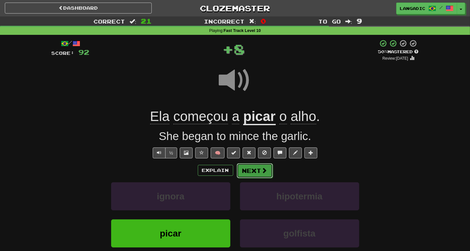
click at [258, 171] on button "Next" at bounding box center [255, 170] width 36 height 15
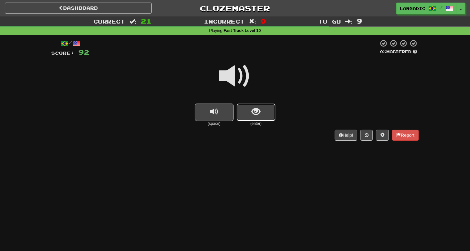
click at [267, 115] on button "show sentence" at bounding box center [256, 112] width 39 height 17
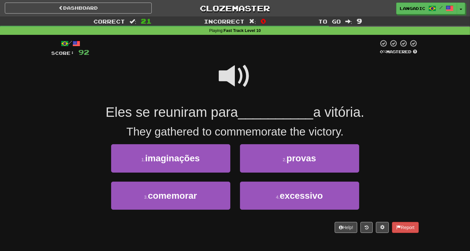
click at [241, 80] on span at bounding box center [235, 76] width 32 height 32
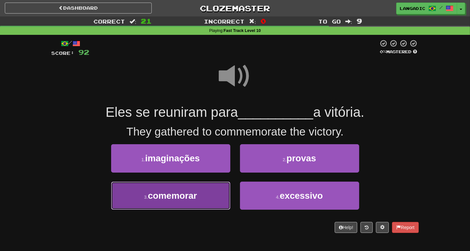
click at [200, 199] on button "3 . comemorar" at bounding box center [170, 196] width 119 height 28
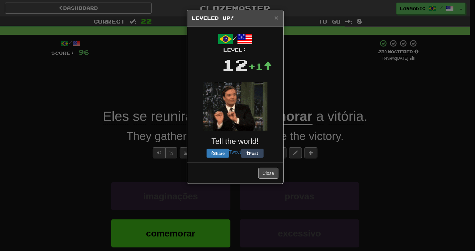
click at [255, 171] on div "× Leveled Up! / Level: 12 +1 Tell the world! Share Tweet Post Close" at bounding box center [237, 125] width 475 height 251
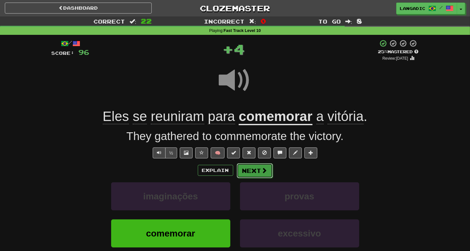
click at [256, 173] on button "Next" at bounding box center [255, 170] width 36 height 15
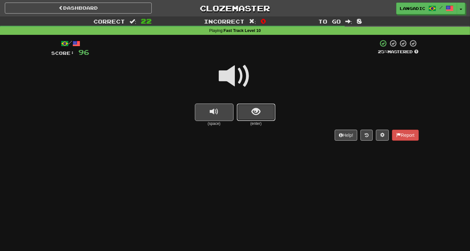
click at [247, 115] on button "show sentence" at bounding box center [256, 112] width 39 height 17
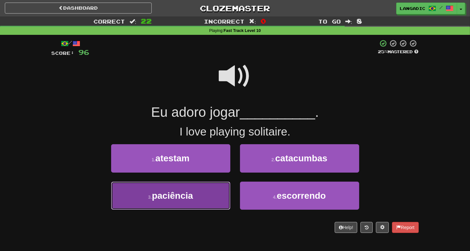
click at [194, 199] on button "3 . paciência" at bounding box center [170, 196] width 119 height 28
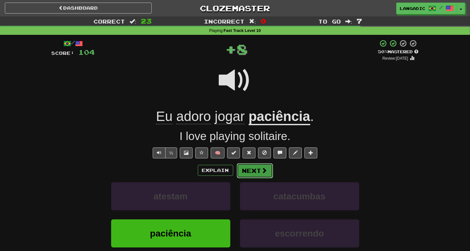
click at [249, 168] on button "Next" at bounding box center [255, 170] width 36 height 15
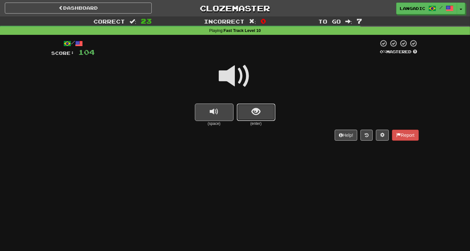
click at [257, 107] on span "show sentence" at bounding box center [256, 111] width 9 height 9
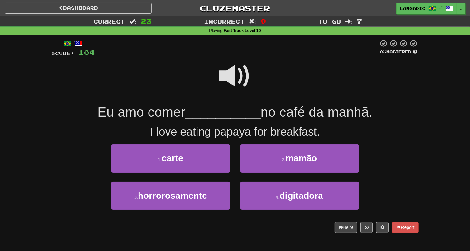
click at [234, 72] on span at bounding box center [235, 76] width 32 height 32
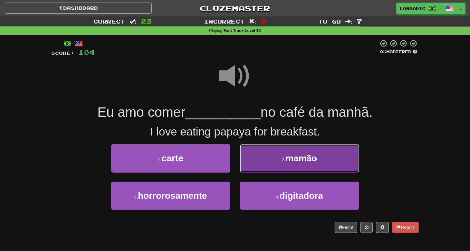
click at [255, 167] on button "2 . mamão" at bounding box center [299, 158] width 119 height 28
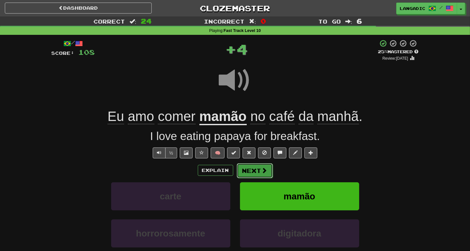
click at [262, 174] on button "Next" at bounding box center [255, 170] width 36 height 15
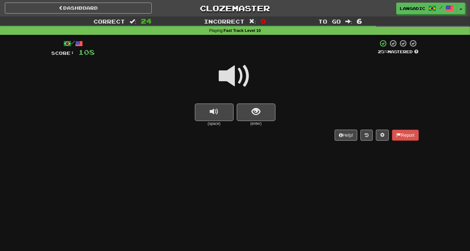
click at [262, 122] on small "(enter)" at bounding box center [256, 123] width 39 height 5
click at [260, 118] on button "show sentence" at bounding box center [256, 112] width 39 height 17
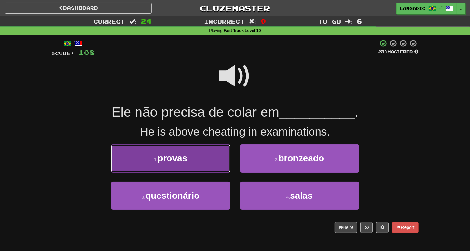
click at [210, 160] on button "1 . provas" at bounding box center [170, 158] width 119 height 28
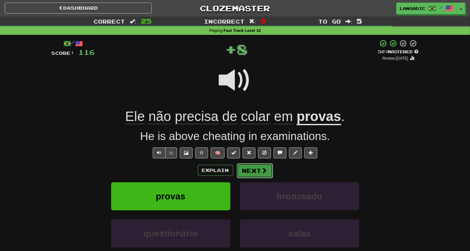
click at [251, 171] on button "Next" at bounding box center [255, 170] width 36 height 15
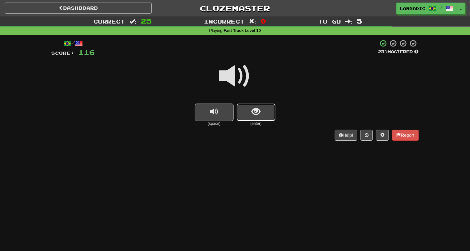
click at [259, 112] on span "show sentence" at bounding box center [256, 111] width 9 height 9
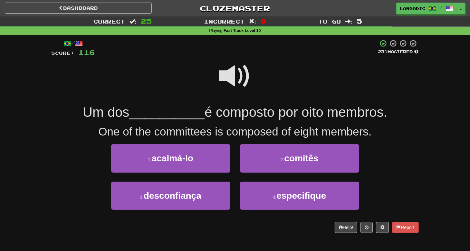
click at [234, 75] on span at bounding box center [235, 76] width 32 height 32
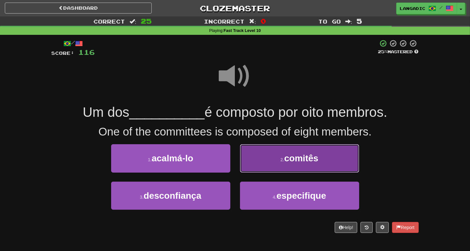
click at [263, 162] on button "2 . comitês" at bounding box center [299, 158] width 119 height 28
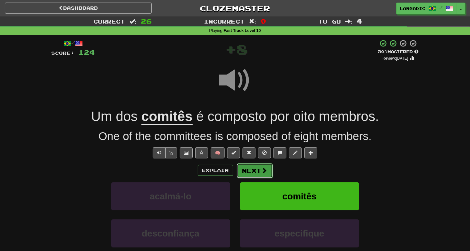
click at [265, 175] on button "Next" at bounding box center [255, 170] width 36 height 15
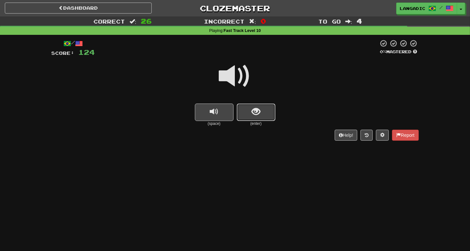
click at [259, 111] on span "show sentence" at bounding box center [256, 111] width 9 height 9
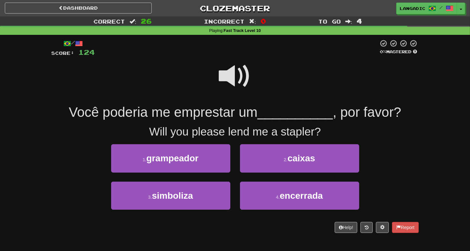
click at [234, 79] on span at bounding box center [235, 76] width 32 height 32
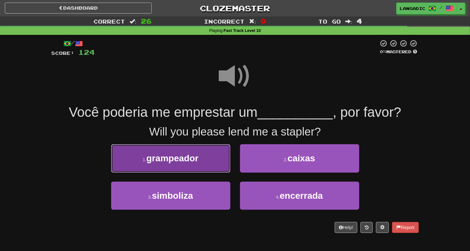
click at [213, 160] on button "1 . grampeador" at bounding box center [170, 158] width 119 height 28
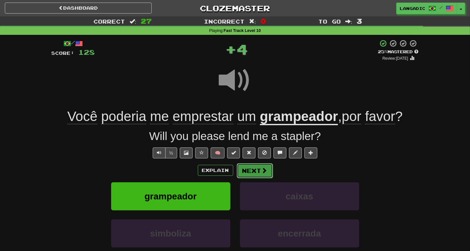
click at [266, 169] on span at bounding box center [265, 170] width 6 height 6
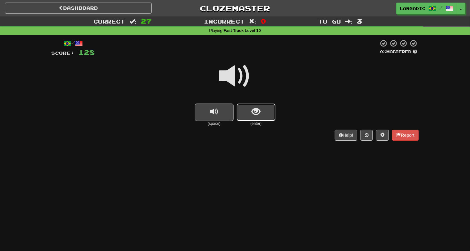
click at [261, 116] on button "show sentence" at bounding box center [256, 112] width 39 height 17
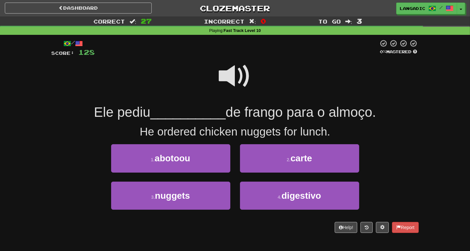
click at [232, 78] on span at bounding box center [235, 76] width 32 height 32
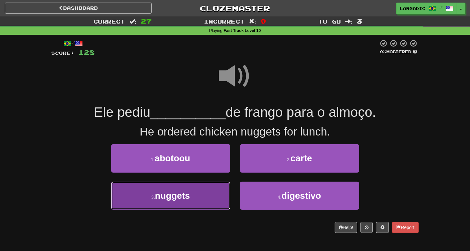
click at [199, 196] on button "3 . nuggets" at bounding box center [170, 196] width 119 height 28
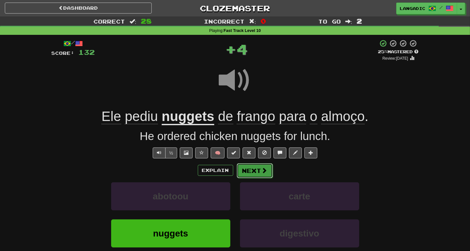
click at [253, 170] on button "Next" at bounding box center [255, 170] width 36 height 15
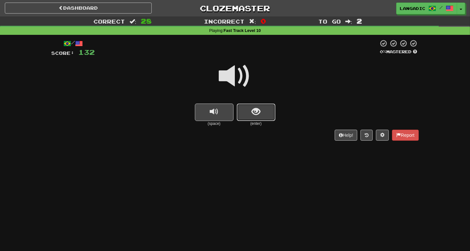
click at [273, 112] on button "show sentence" at bounding box center [256, 112] width 39 height 17
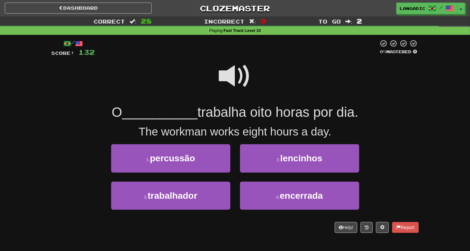
click at [230, 77] on span at bounding box center [235, 76] width 32 height 32
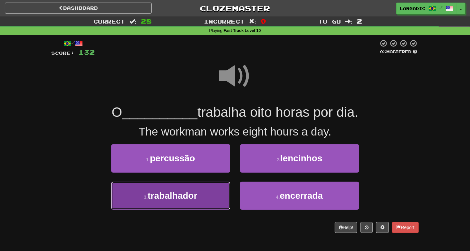
click at [184, 201] on button "3 . trabalhador" at bounding box center [170, 196] width 119 height 28
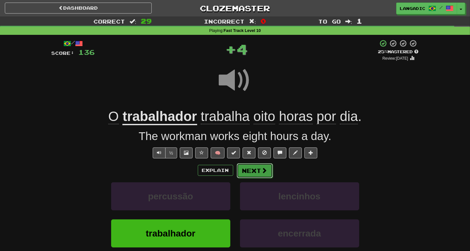
click at [249, 168] on button "Next" at bounding box center [255, 170] width 36 height 15
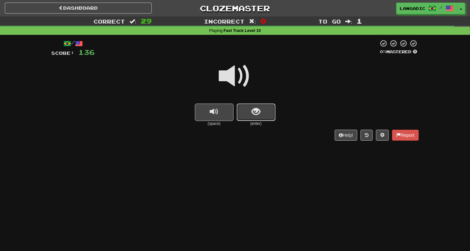
click at [259, 116] on button "show sentence" at bounding box center [256, 112] width 39 height 17
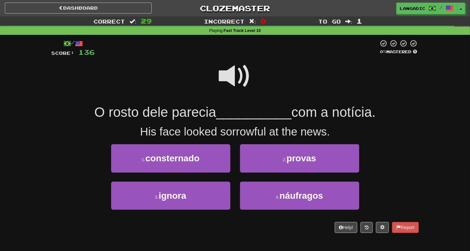
click at [235, 82] on span at bounding box center [235, 76] width 32 height 32
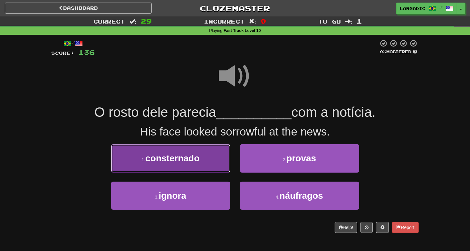
click at [210, 163] on button "1 . consternado" at bounding box center [170, 158] width 119 height 28
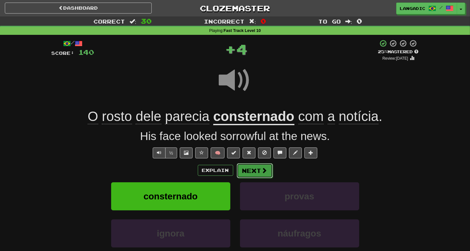
click at [259, 170] on button "Next" at bounding box center [255, 170] width 36 height 15
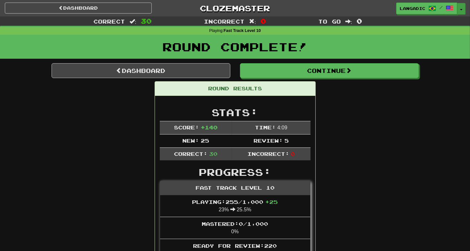
click at [462, 6] on button "Toggle Dropdown" at bounding box center [462, 9] width 8 height 12
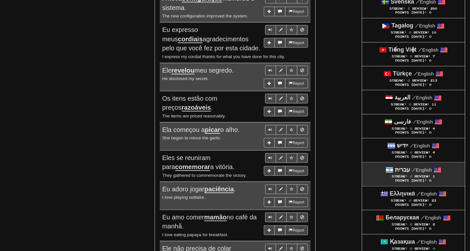
scroll to position [989, 0]
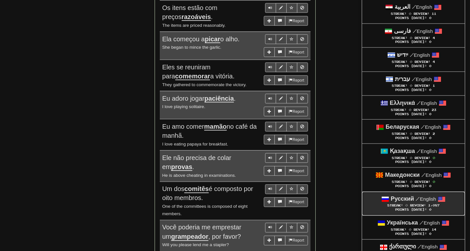
click at [409, 196] on strong "Русский" at bounding box center [403, 199] width 24 height 6
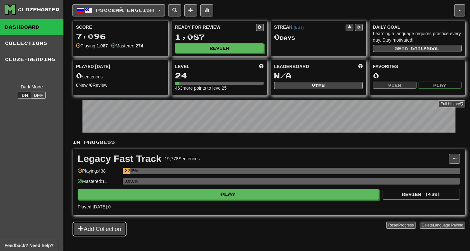
click at [95, 226] on button "Add Collection" at bounding box center [100, 229] width 54 height 15
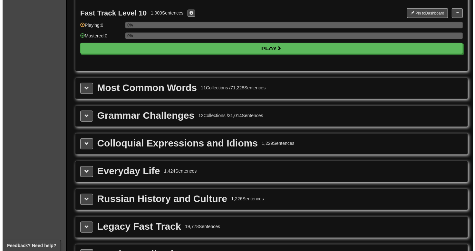
scroll to position [602, 0]
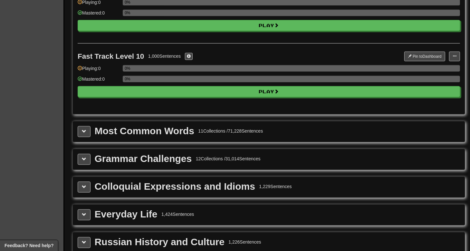
click at [264, 184] on div "1,229 Sentences" at bounding box center [275, 186] width 33 height 6
click at [88, 183] on button at bounding box center [84, 187] width 13 height 11
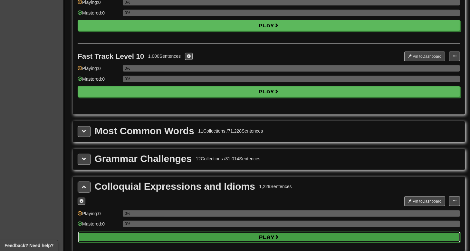
click at [259, 234] on button "Play" at bounding box center [269, 237] width 383 height 11
select select "**"
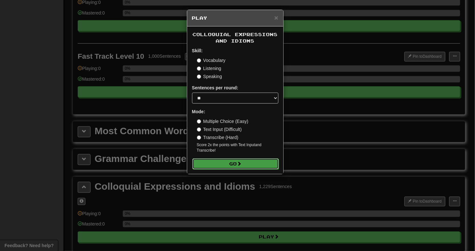
click at [237, 166] on button "Go" at bounding box center [236, 163] width 86 height 11
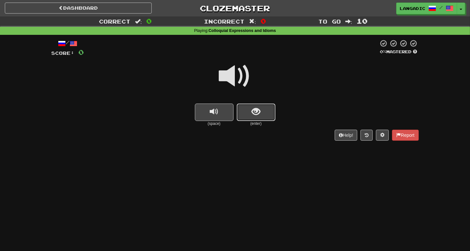
click at [261, 107] on button "show sentence" at bounding box center [256, 112] width 39 height 17
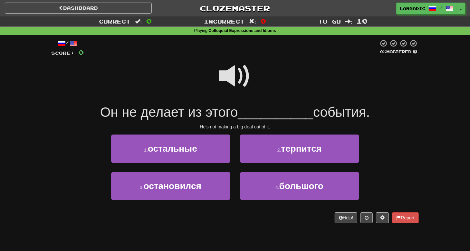
click at [235, 71] on span at bounding box center [235, 76] width 32 height 32
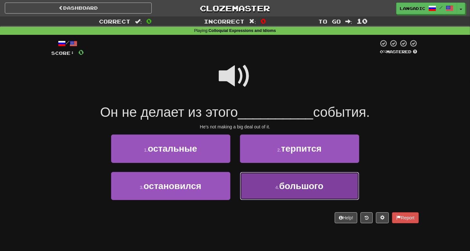
click at [281, 188] on span "большого" at bounding box center [302, 186] width 45 height 10
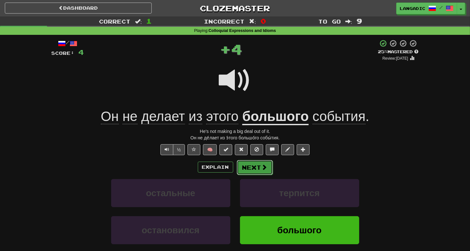
click at [260, 167] on button "Next" at bounding box center [255, 167] width 36 height 15
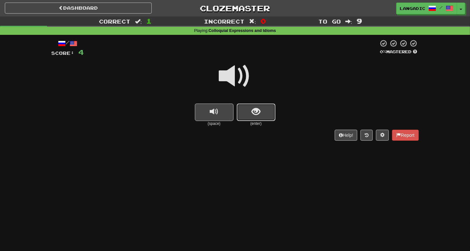
click at [259, 111] on span "show sentence" at bounding box center [256, 111] width 9 height 9
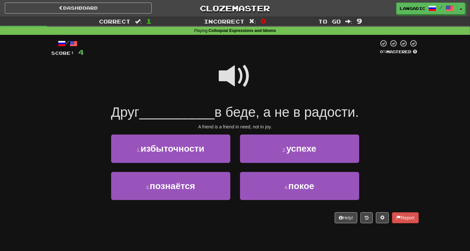
click at [233, 73] on span at bounding box center [235, 76] width 32 height 32
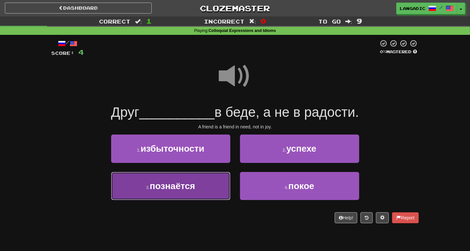
click at [201, 186] on button "3 . познаётся" at bounding box center [170, 186] width 119 height 28
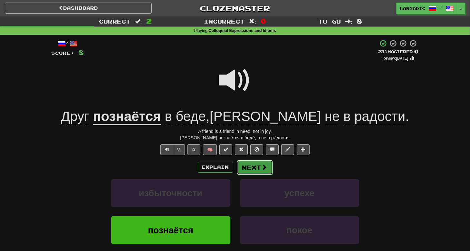
click at [260, 169] on button "Next" at bounding box center [255, 167] width 36 height 15
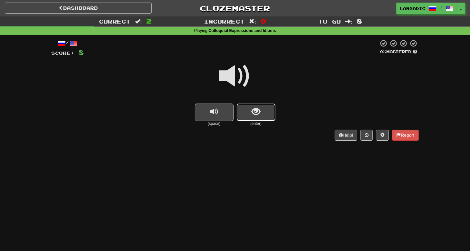
click at [259, 113] on span "show sentence" at bounding box center [256, 111] width 9 height 9
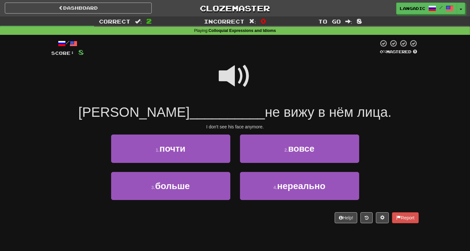
click at [236, 67] on span at bounding box center [235, 76] width 32 height 32
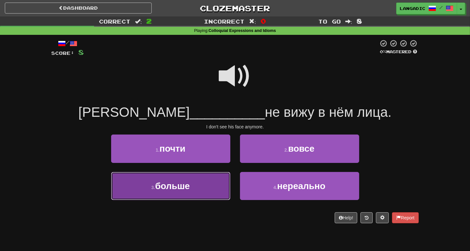
click at [205, 193] on button "3 . больше" at bounding box center [170, 186] width 119 height 28
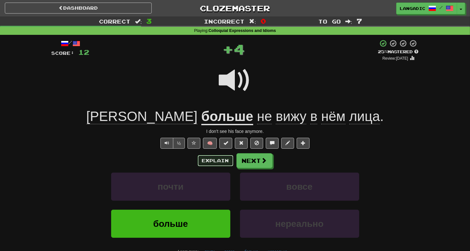
click at [216, 159] on button "Explain" at bounding box center [215, 160] width 35 height 11
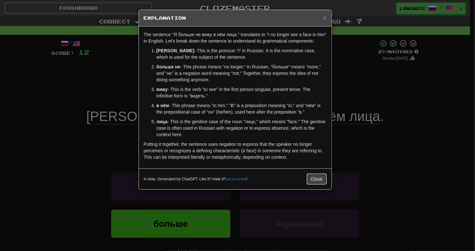
click at [324, 181] on button "Close" at bounding box center [317, 178] width 20 height 11
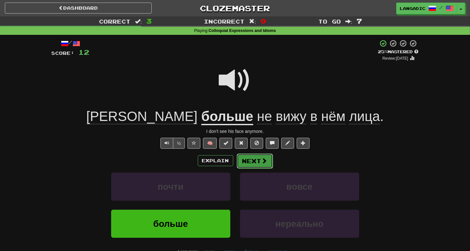
click at [257, 160] on button "Next" at bounding box center [255, 160] width 36 height 15
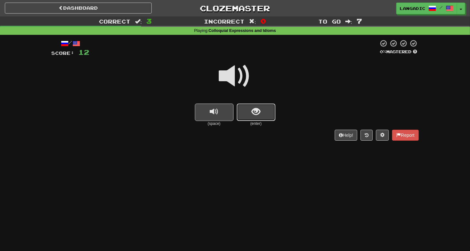
click at [255, 114] on span "show sentence" at bounding box center [256, 111] width 9 height 9
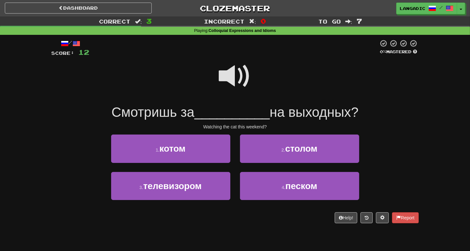
click at [232, 71] on span at bounding box center [235, 76] width 32 height 32
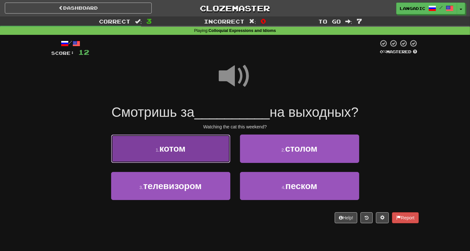
click at [198, 154] on button "1 . котом" at bounding box center [170, 148] width 119 height 28
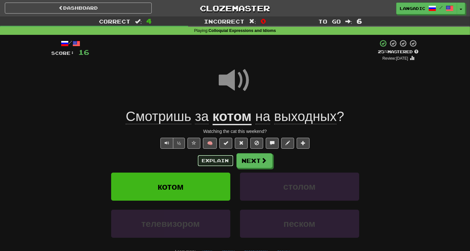
click at [217, 163] on button "Explain" at bounding box center [215, 160] width 35 height 11
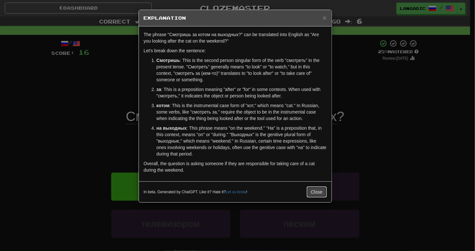
click at [319, 192] on button "Close" at bounding box center [317, 191] width 20 height 11
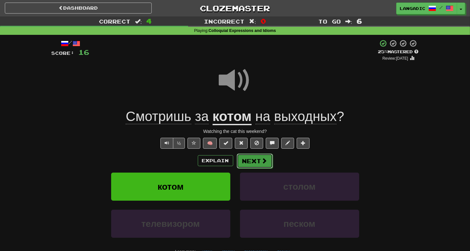
click at [257, 162] on button "Next" at bounding box center [255, 160] width 36 height 15
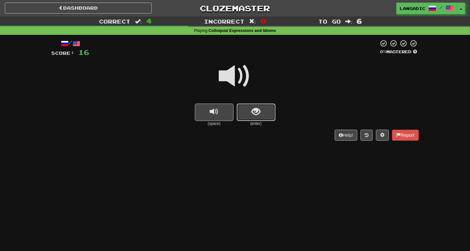
click at [248, 111] on button "show sentence" at bounding box center [256, 112] width 39 height 17
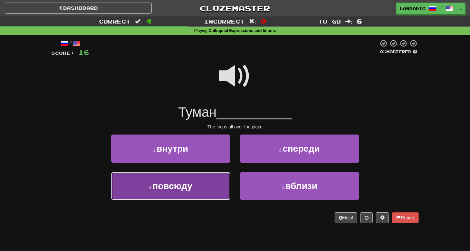
click at [213, 187] on button "3 . повсюду" at bounding box center [170, 186] width 119 height 28
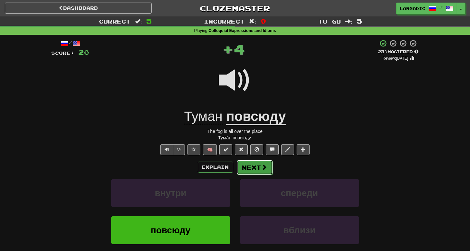
click at [258, 167] on button "Next" at bounding box center [255, 167] width 36 height 15
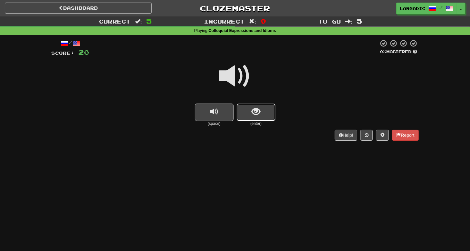
click at [257, 117] on button "show sentence" at bounding box center [256, 112] width 39 height 17
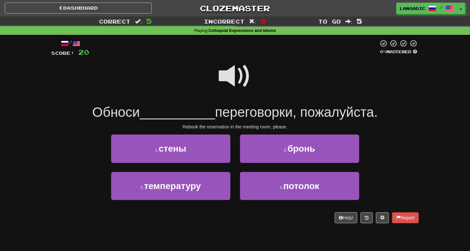
click at [235, 70] on span at bounding box center [235, 76] width 32 height 32
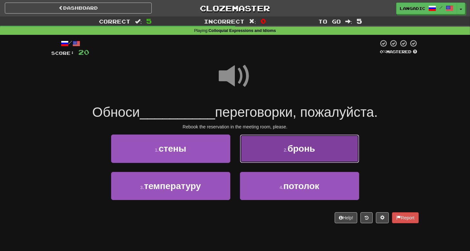
click at [273, 153] on button "2 . бронь" at bounding box center [299, 148] width 119 height 28
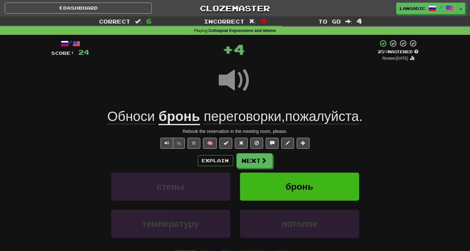
click at [261, 168] on div "Explain Next стены бронь температуру потолок Learn more: стены бронь температур…" at bounding box center [236, 205] width 368 height 104
click at [258, 165] on button "Next" at bounding box center [255, 160] width 36 height 15
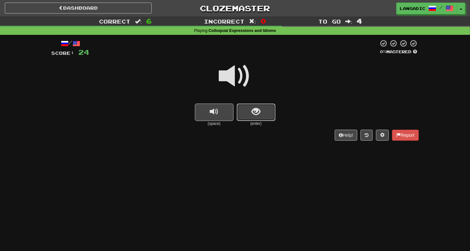
click at [259, 121] on button "show sentence" at bounding box center [256, 112] width 39 height 17
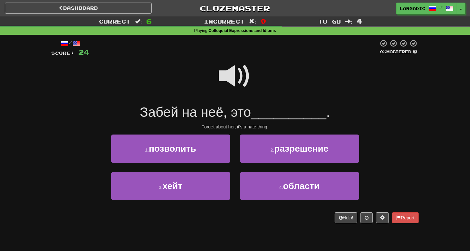
click at [222, 65] on span at bounding box center [235, 76] width 32 height 32
click at [227, 73] on span at bounding box center [235, 76] width 32 height 32
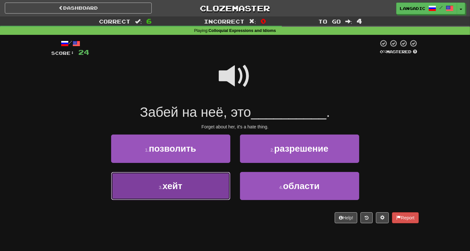
click at [197, 191] on button "3 . хейт" at bounding box center [170, 186] width 119 height 28
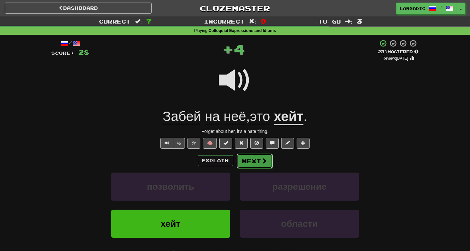
click at [254, 157] on button "Next" at bounding box center [255, 160] width 36 height 15
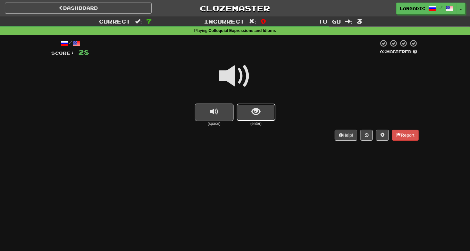
click at [267, 116] on button "show sentence" at bounding box center [256, 112] width 39 height 17
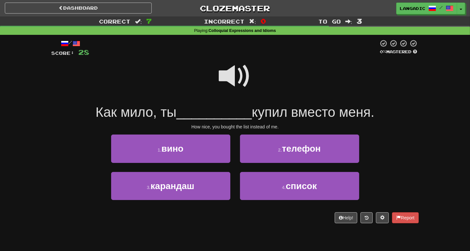
click at [238, 75] on span at bounding box center [235, 76] width 32 height 32
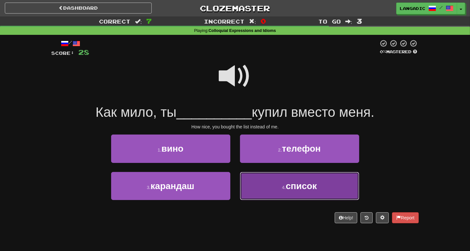
click at [260, 191] on button "4 . список" at bounding box center [299, 186] width 119 height 28
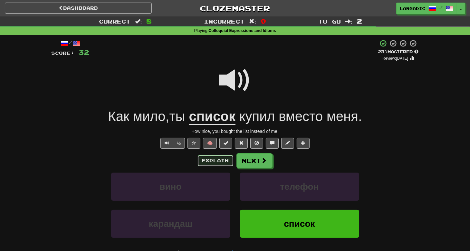
click at [217, 162] on button "Explain" at bounding box center [215, 160] width 35 height 11
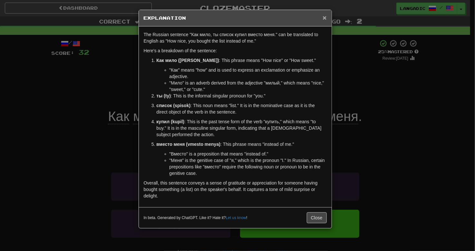
click at [326, 18] on span "×" at bounding box center [325, 17] width 4 height 7
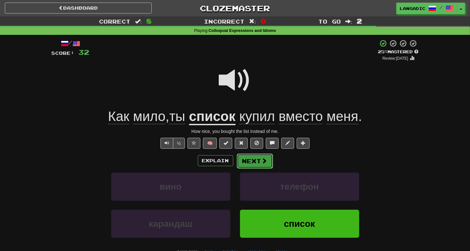
click at [261, 159] on button "Next" at bounding box center [255, 160] width 36 height 15
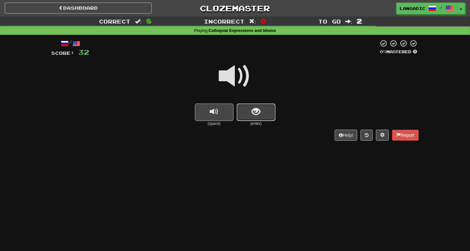
click at [255, 117] on button "show sentence" at bounding box center [256, 112] width 39 height 17
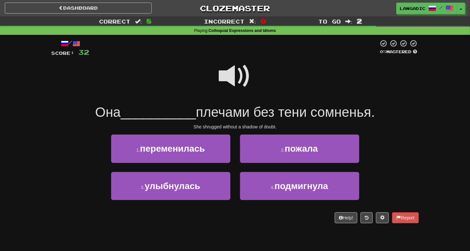
click at [233, 73] on span at bounding box center [235, 76] width 32 height 32
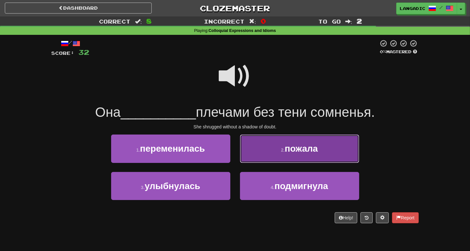
click at [255, 152] on button "2 . пожала" at bounding box center [299, 148] width 119 height 28
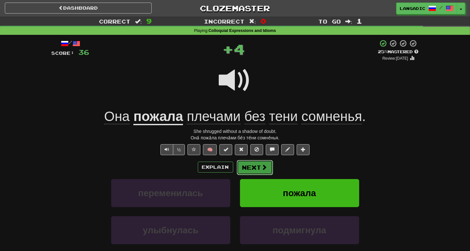
click at [258, 167] on button "Next" at bounding box center [255, 167] width 36 height 15
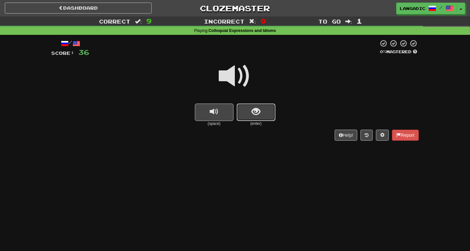
click at [265, 114] on button "show sentence" at bounding box center [256, 112] width 39 height 17
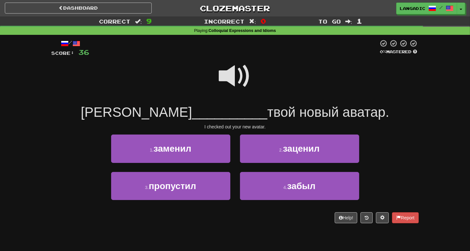
click at [240, 74] on span at bounding box center [235, 76] width 32 height 32
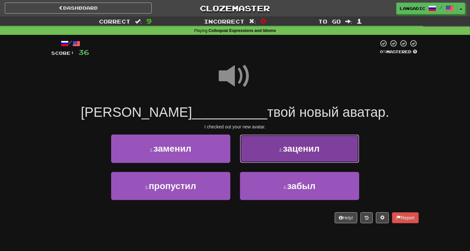
click at [276, 154] on button "2 . заценил" at bounding box center [299, 148] width 119 height 28
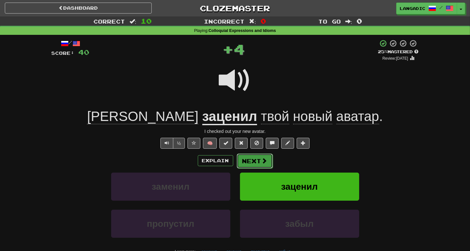
click at [262, 162] on span at bounding box center [265, 161] width 6 height 6
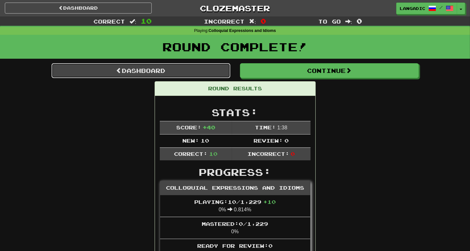
click at [142, 71] on link "Dashboard" at bounding box center [141, 70] width 179 height 15
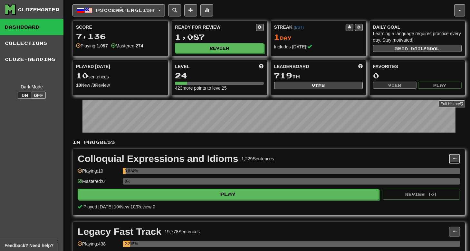
click at [456, 158] on span at bounding box center [455, 158] width 4 height 4
click at [428, 172] on span "Manage Sentences" at bounding box center [427, 170] width 39 height 5
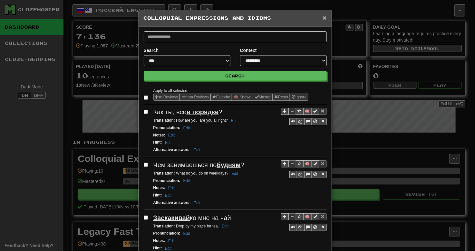
click at [323, 15] on span "×" at bounding box center [325, 17] width 4 height 7
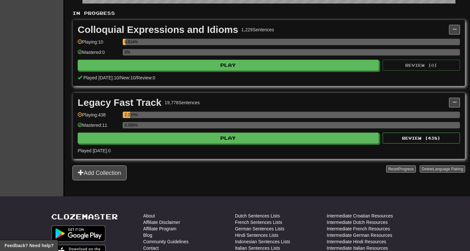
scroll to position [86, 0]
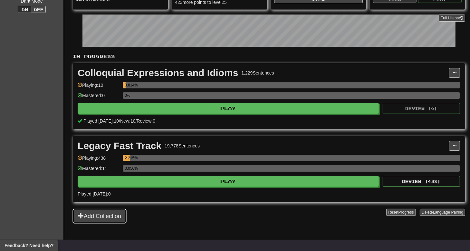
click at [114, 216] on button "Add Collection" at bounding box center [100, 216] width 54 height 15
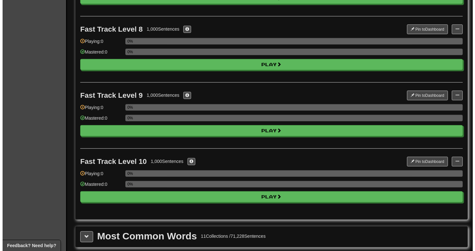
scroll to position [516, 0]
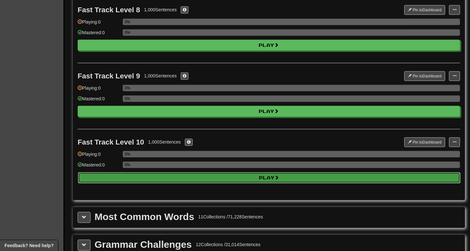
click at [248, 176] on button "Play" at bounding box center [269, 177] width 383 height 11
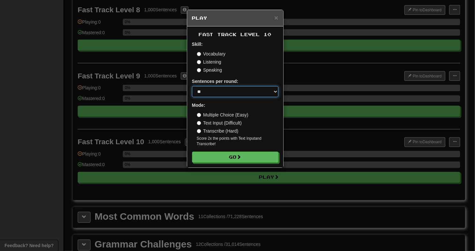
click at [275, 91] on select "* ** ** ** ** ** *** ********" at bounding box center [235, 91] width 86 height 11
select select "**"
click at [192, 86] on select "* ** ** ** ** ** *** ********" at bounding box center [235, 91] width 86 height 11
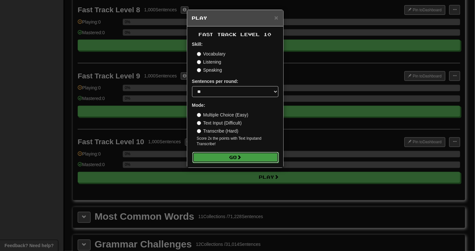
click at [241, 160] on button "Go" at bounding box center [236, 157] width 86 height 11
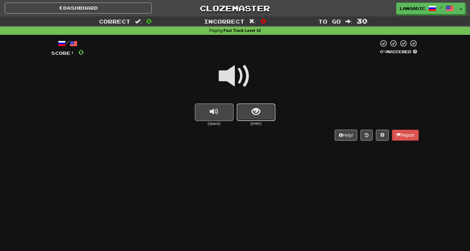
click at [260, 118] on button "show sentence" at bounding box center [256, 112] width 39 height 17
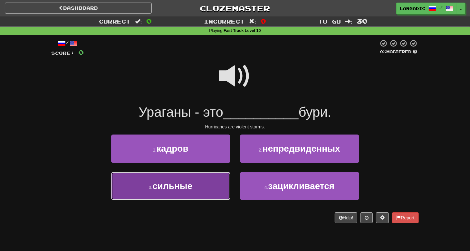
click at [204, 189] on button "3 . сильные" at bounding box center [170, 186] width 119 height 28
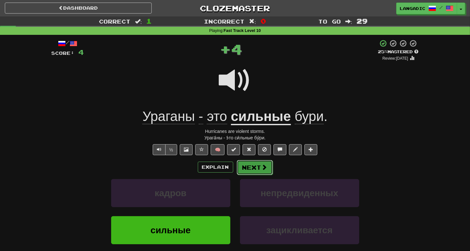
click at [252, 168] on button "Next" at bounding box center [255, 167] width 36 height 15
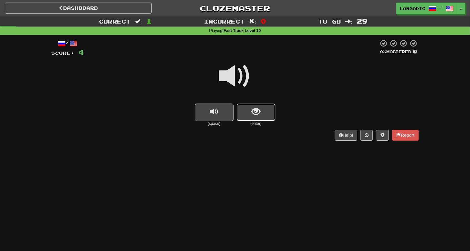
click at [267, 112] on button "show sentence" at bounding box center [256, 112] width 39 height 17
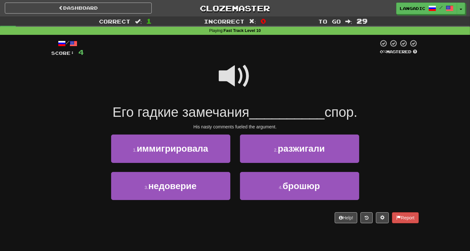
click at [237, 77] on span at bounding box center [235, 76] width 32 height 32
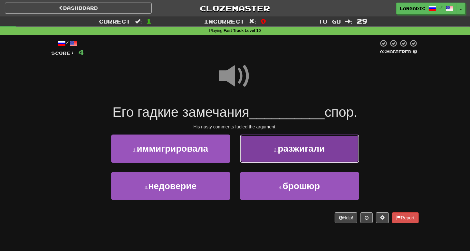
click at [286, 152] on span "разжигали" at bounding box center [301, 148] width 47 height 10
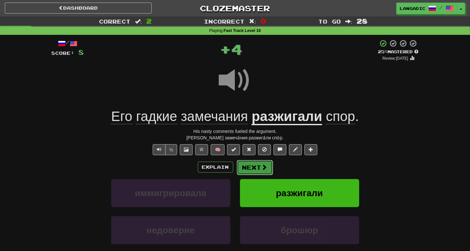
click at [255, 165] on button "Next" at bounding box center [255, 167] width 36 height 15
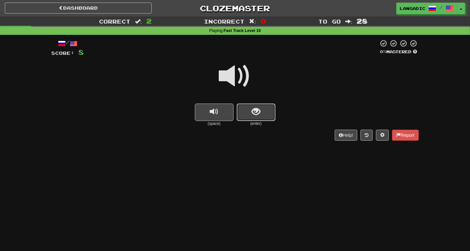
click at [261, 108] on button "show sentence" at bounding box center [256, 112] width 39 height 17
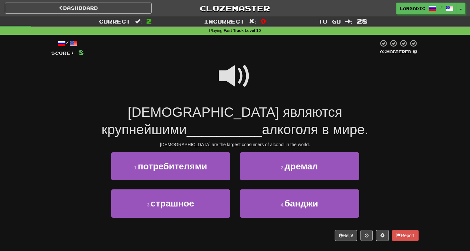
click at [230, 75] on span at bounding box center [235, 76] width 32 height 32
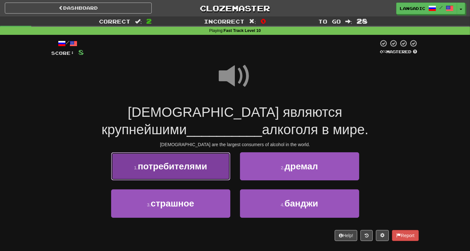
click at [190, 170] on span "потребителями" at bounding box center [172, 166] width 69 height 10
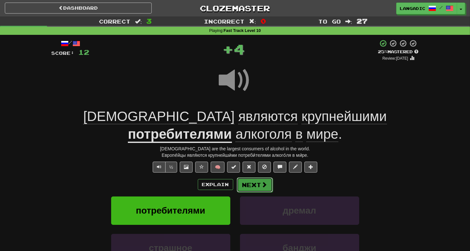
click at [260, 184] on button "Next" at bounding box center [255, 184] width 36 height 15
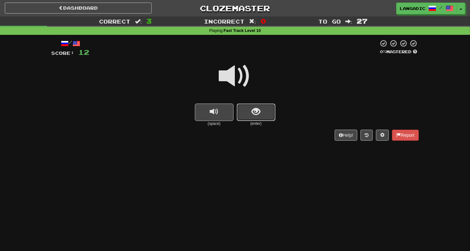
click at [245, 114] on button "show sentence" at bounding box center [256, 112] width 39 height 17
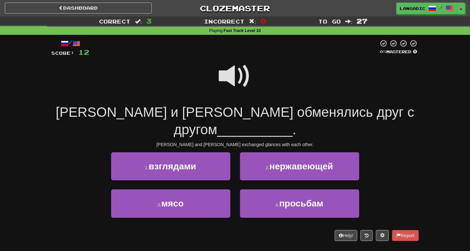
click at [228, 73] on span at bounding box center [235, 76] width 32 height 32
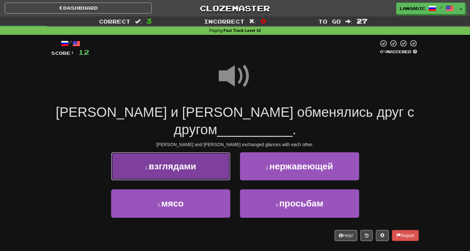
click at [196, 153] on button "1 . взглядами" at bounding box center [170, 166] width 119 height 28
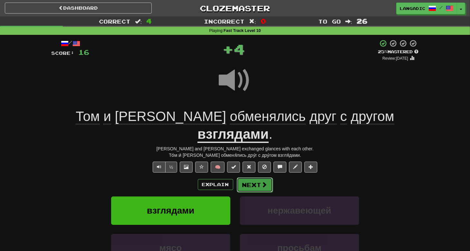
click at [261, 177] on button "Next" at bounding box center [255, 184] width 36 height 15
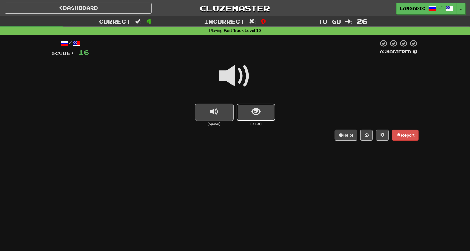
click at [264, 113] on button "show sentence" at bounding box center [256, 112] width 39 height 17
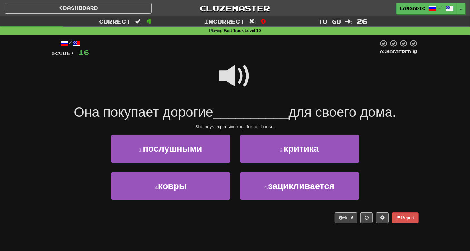
click at [236, 84] on span at bounding box center [235, 76] width 32 height 32
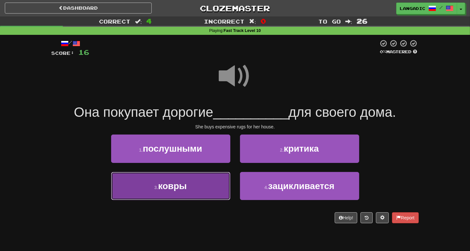
click at [204, 188] on button "3 . ковры" at bounding box center [170, 186] width 119 height 28
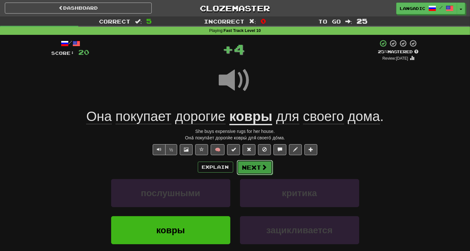
click at [258, 166] on button "Next" at bounding box center [255, 167] width 36 height 15
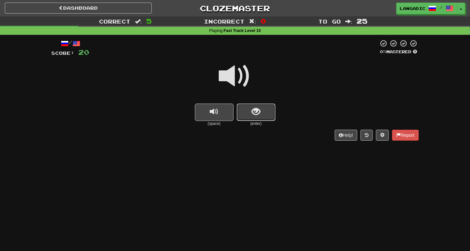
click at [254, 113] on span "show sentence" at bounding box center [256, 111] width 9 height 9
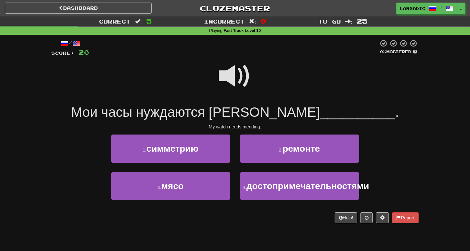
click at [221, 76] on span at bounding box center [235, 76] width 32 height 32
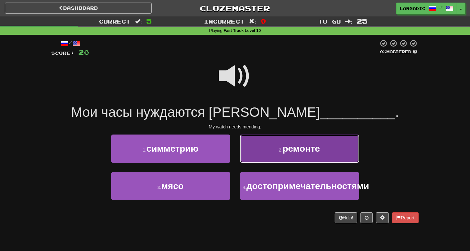
click at [281, 143] on button "2 . ремонте" at bounding box center [299, 148] width 119 height 28
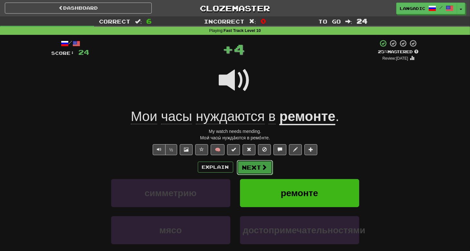
click at [254, 169] on button "Next" at bounding box center [255, 167] width 36 height 15
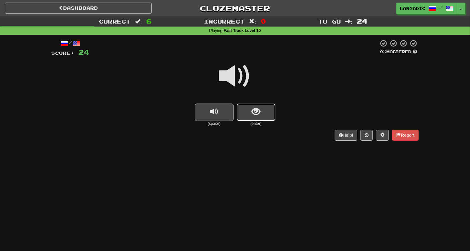
click at [245, 112] on button "show sentence" at bounding box center [256, 112] width 39 height 17
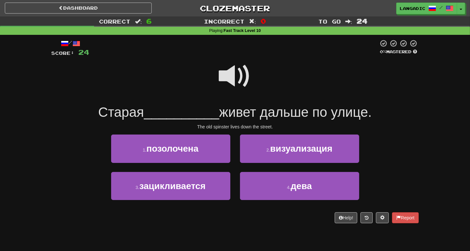
click at [228, 73] on span at bounding box center [235, 76] width 32 height 32
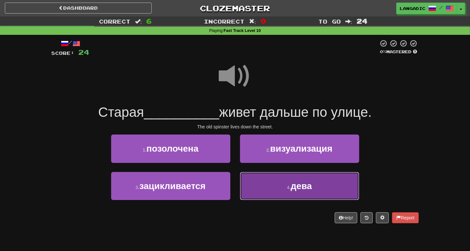
click at [294, 183] on span "дева" at bounding box center [301, 186] width 21 height 10
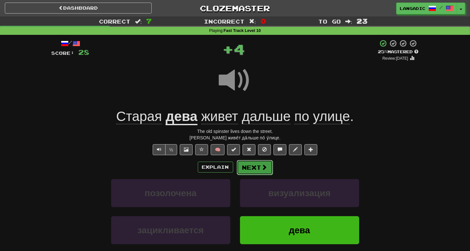
click at [262, 166] on span at bounding box center [265, 167] width 6 height 6
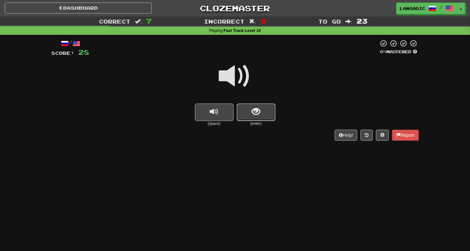
click at [256, 119] on button "show sentence" at bounding box center [256, 112] width 39 height 17
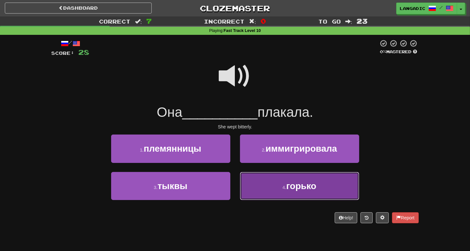
click at [268, 193] on button "4 . горько" at bounding box center [299, 186] width 119 height 28
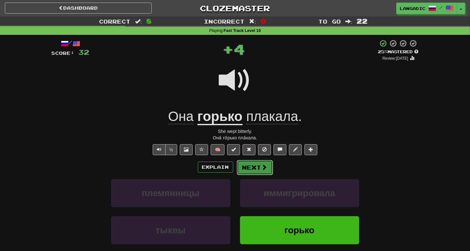
click at [255, 168] on button "Next" at bounding box center [255, 167] width 36 height 15
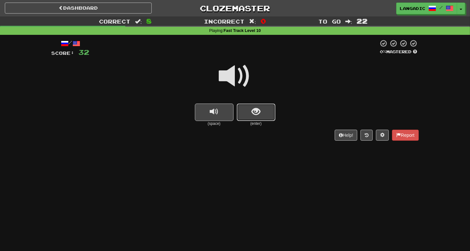
click at [244, 110] on button "show sentence" at bounding box center [256, 112] width 39 height 17
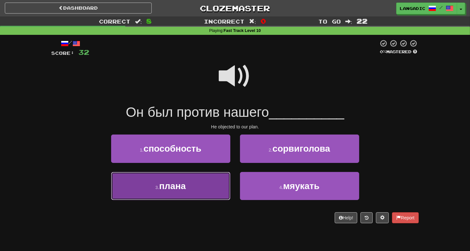
click at [192, 189] on button "3 . плана" at bounding box center [170, 186] width 119 height 28
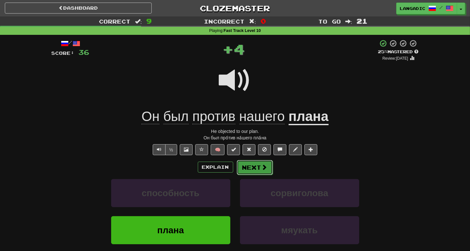
click at [247, 167] on button "Next" at bounding box center [255, 167] width 36 height 15
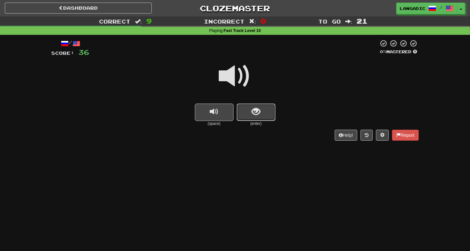
click at [260, 115] on span "show sentence" at bounding box center [256, 111] width 9 height 9
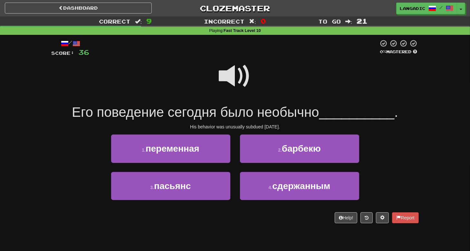
click at [236, 76] on span at bounding box center [235, 76] width 32 height 32
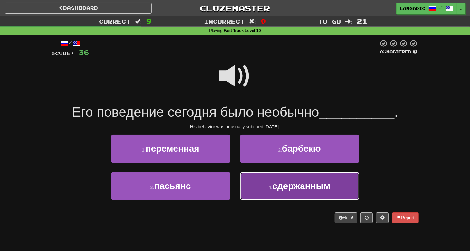
click at [279, 187] on span "сдержанным" at bounding box center [301, 186] width 58 height 10
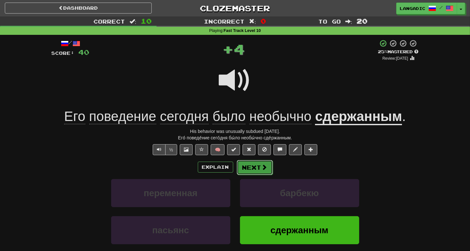
click at [255, 170] on button "Next" at bounding box center [255, 167] width 36 height 15
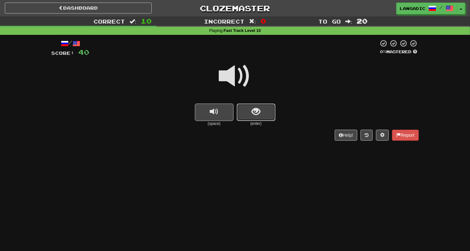
click at [253, 114] on span "show sentence" at bounding box center [256, 111] width 9 height 9
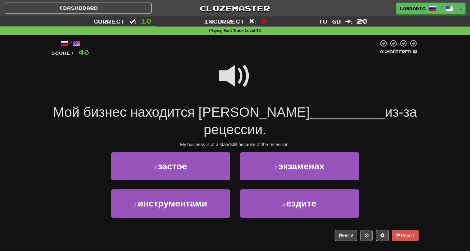
click at [240, 75] on span at bounding box center [235, 76] width 32 height 32
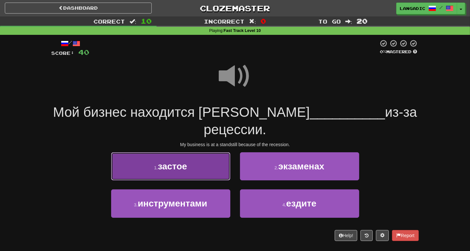
click at [217, 152] on button "1 . застое" at bounding box center [170, 166] width 119 height 28
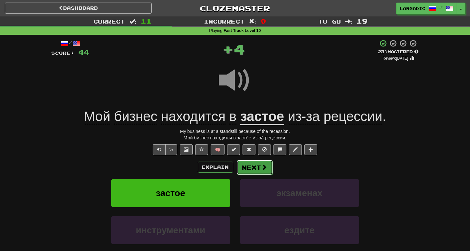
click at [261, 167] on button "Next" at bounding box center [255, 167] width 36 height 15
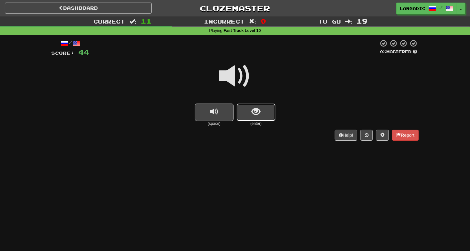
click at [249, 112] on button "show sentence" at bounding box center [256, 112] width 39 height 17
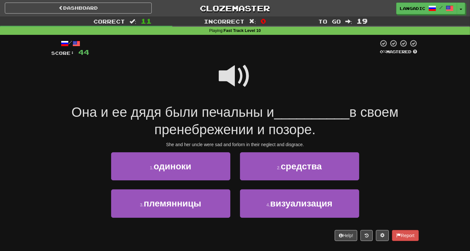
click at [232, 74] on span at bounding box center [235, 76] width 32 height 32
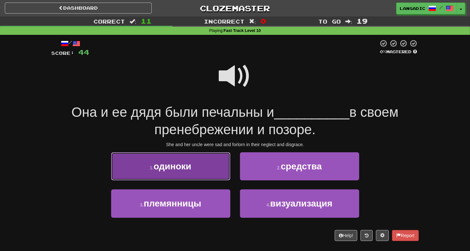
click at [212, 168] on button "1 . одиноки" at bounding box center [170, 166] width 119 height 28
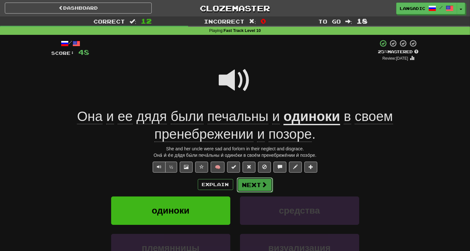
click at [265, 183] on span at bounding box center [265, 185] width 6 height 6
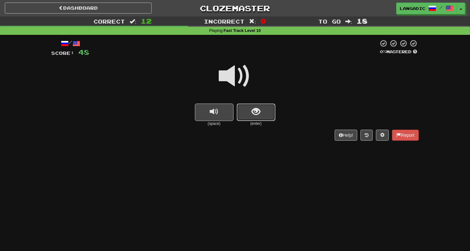
click at [262, 111] on button "show sentence" at bounding box center [256, 112] width 39 height 17
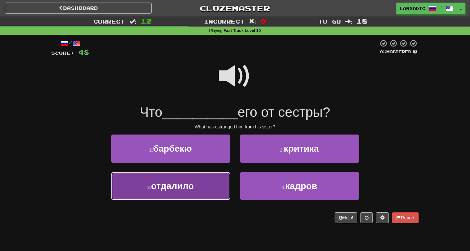
click at [208, 189] on button "3 . отдалило" at bounding box center [170, 186] width 119 height 28
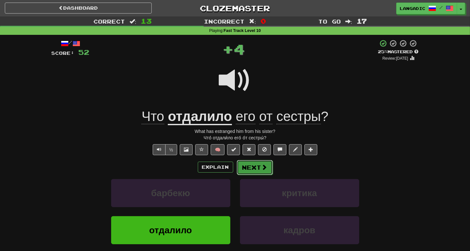
click at [260, 168] on button "Next" at bounding box center [255, 167] width 36 height 15
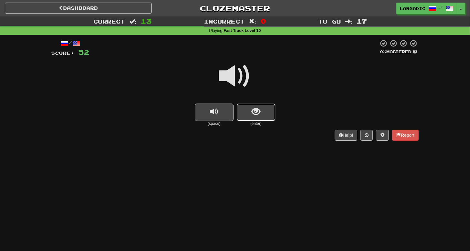
click at [266, 110] on button "show sentence" at bounding box center [256, 112] width 39 height 17
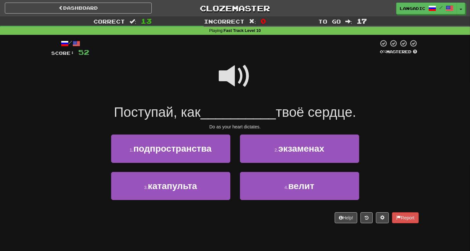
click at [237, 70] on span at bounding box center [235, 76] width 32 height 32
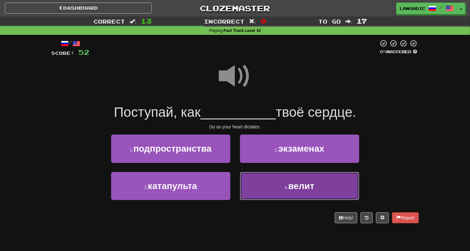
click at [293, 185] on span "велит" at bounding box center [302, 186] width 26 height 10
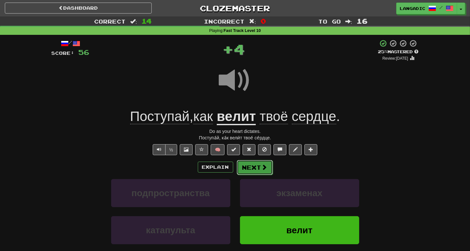
click at [264, 164] on span at bounding box center [265, 167] width 6 height 6
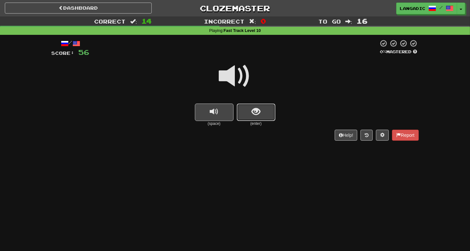
click at [255, 114] on span "show sentence" at bounding box center [256, 111] width 9 height 9
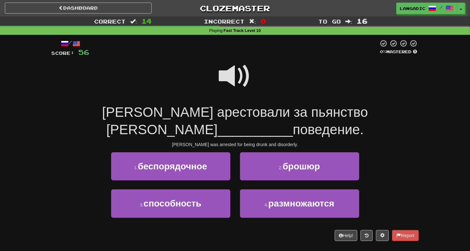
click at [229, 71] on span at bounding box center [235, 76] width 32 height 32
click at [232, 73] on span at bounding box center [235, 76] width 32 height 32
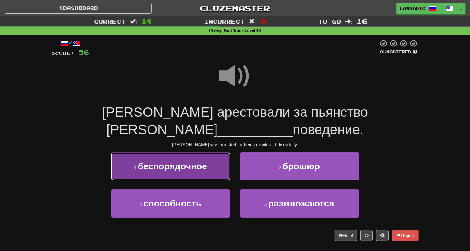
click at [210, 152] on button "1 . беспорядочное" at bounding box center [170, 166] width 119 height 28
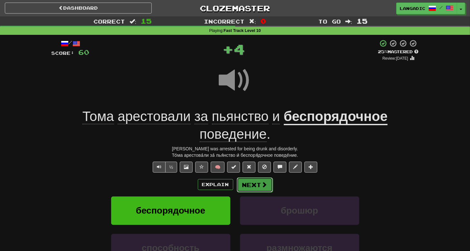
click at [264, 185] on span at bounding box center [265, 185] width 6 height 6
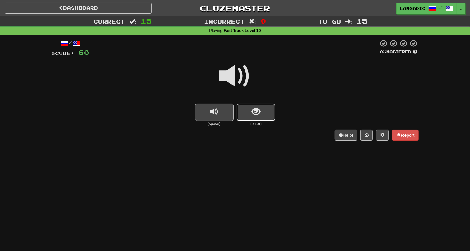
click at [253, 110] on span "show sentence" at bounding box center [256, 111] width 9 height 9
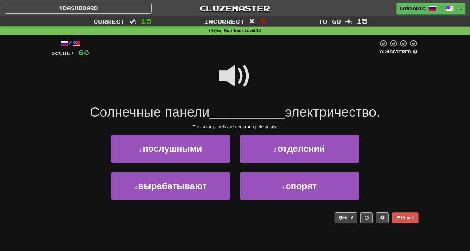
click at [233, 65] on span at bounding box center [235, 76] width 32 height 32
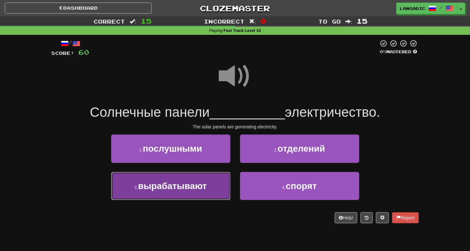
click at [215, 186] on button "3 . вырабатывают" at bounding box center [170, 186] width 119 height 28
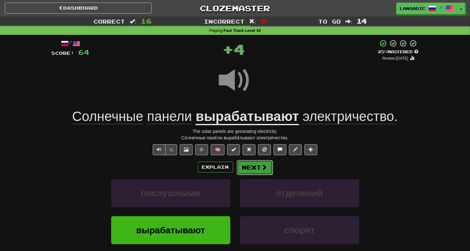
click at [262, 164] on span at bounding box center [265, 167] width 6 height 6
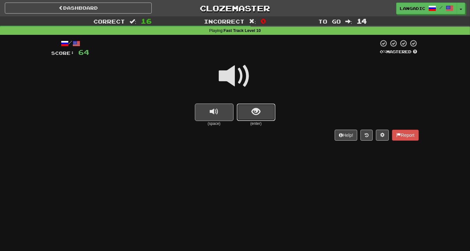
click at [261, 109] on button "show sentence" at bounding box center [256, 112] width 39 height 17
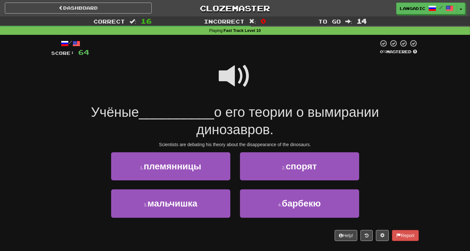
click at [237, 77] on span at bounding box center [235, 76] width 32 height 32
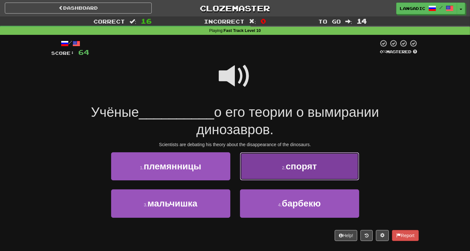
click at [285, 170] on small "2 ." at bounding box center [284, 167] width 4 height 5
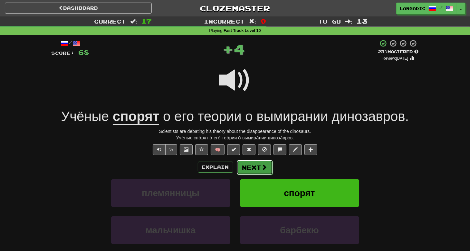
click at [258, 168] on button "Next" at bounding box center [255, 167] width 36 height 15
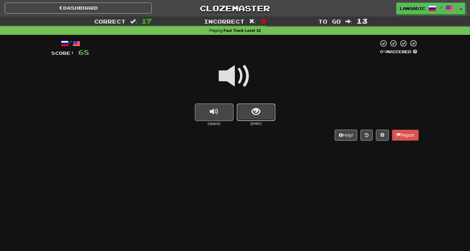
click at [267, 111] on button "show sentence" at bounding box center [256, 112] width 39 height 17
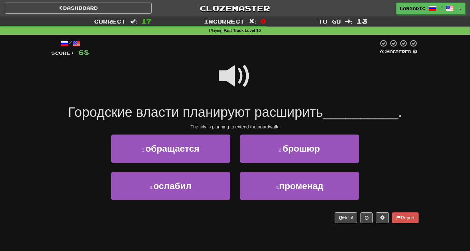
click at [237, 64] on span at bounding box center [235, 76] width 32 height 32
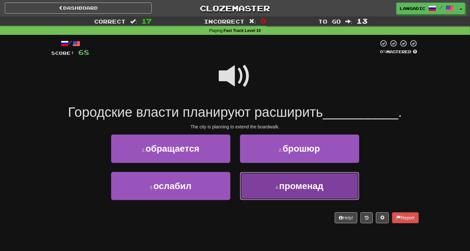
click at [279, 184] on button "4 . променад" at bounding box center [299, 186] width 119 height 28
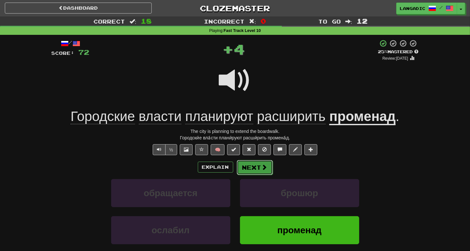
click at [259, 164] on button "Next" at bounding box center [255, 167] width 36 height 15
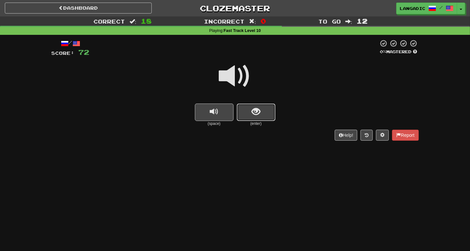
click at [267, 114] on button "show sentence" at bounding box center [256, 112] width 39 height 17
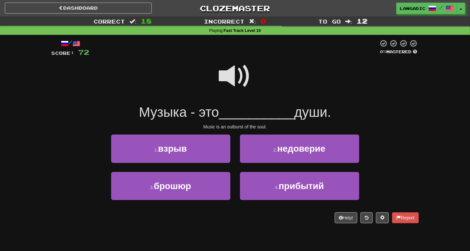
click at [229, 74] on span at bounding box center [235, 76] width 32 height 32
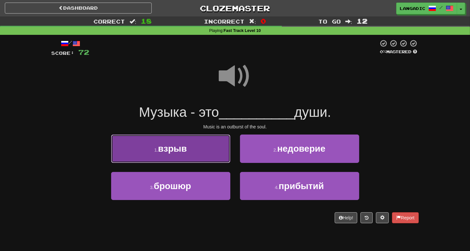
click at [213, 153] on button "1 . взрыв" at bounding box center [170, 148] width 119 height 28
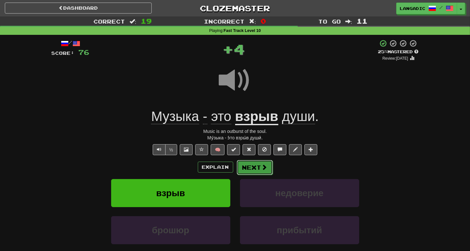
click at [262, 162] on button "Next" at bounding box center [255, 167] width 36 height 15
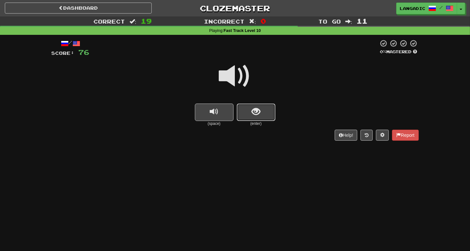
click at [262, 115] on button "show sentence" at bounding box center [256, 112] width 39 height 17
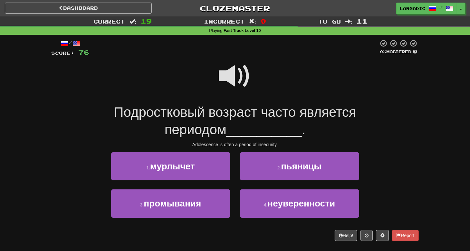
click at [239, 86] on span at bounding box center [235, 76] width 32 height 32
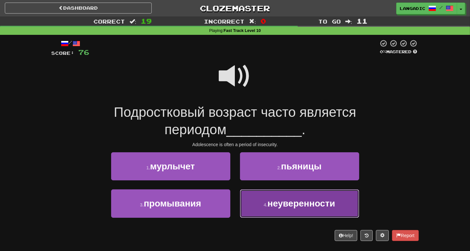
click at [273, 202] on span "неуверенности" at bounding box center [302, 203] width 68 height 10
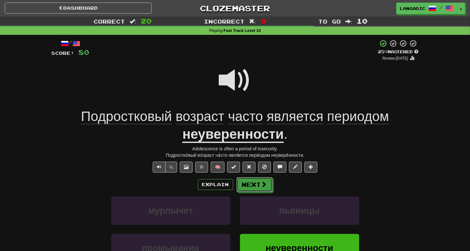
click at [253, 185] on button "Next" at bounding box center [255, 184] width 36 height 15
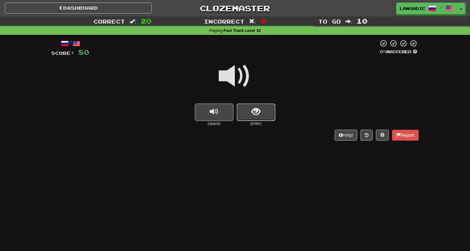
click at [263, 116] on button "show sentence" at bounding box center [256, 112] width 39 height 17
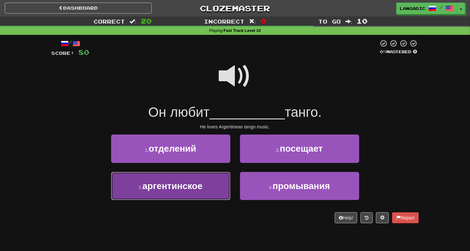
click at [192, 185] on span "аргентинское" at bounding box center [173, 186] width 60 height 10
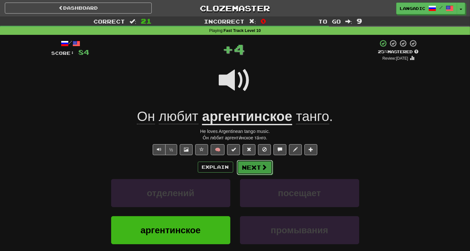
click at [252, 169] on button "Next" at bounding box center [255, 167] width 36 height 15
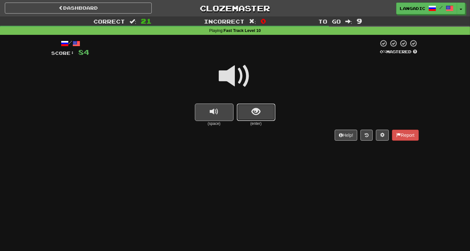
click at [271, 119] on button "show sentence" at bounding box center [256, 112] width 39 height 17
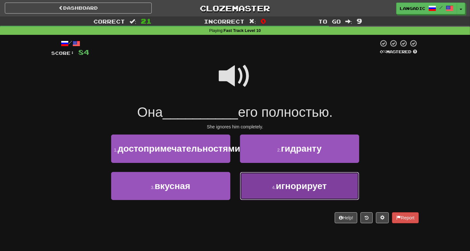
click at [281, 191] on span "игнорирует" at bounding box center [301, 186] width 51 height 10
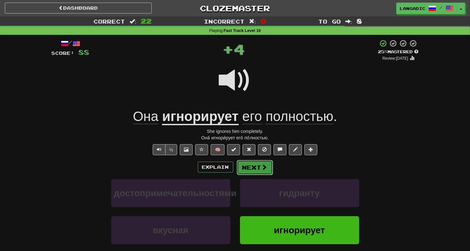
click at [259, 167] on button "Next" at bounding box center [255, 167] width 36 height 15
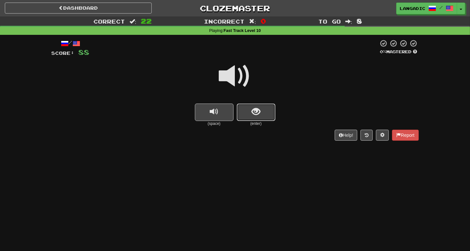
click at [261, 116] on button "show sentence" at bounding box center [256, 112] width 39 height 17
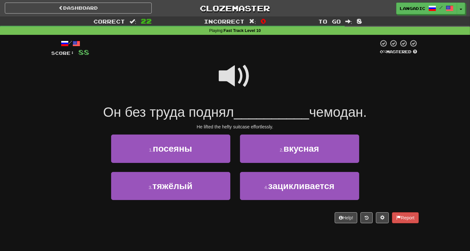
click at [235, 80] on span at bounding box center [235, 76] width 32 height 32
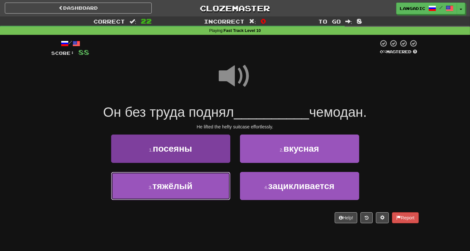
click at [203, 194] on button "3 . тяжёлый" at bounding box center [170, 186] width 119 height 28
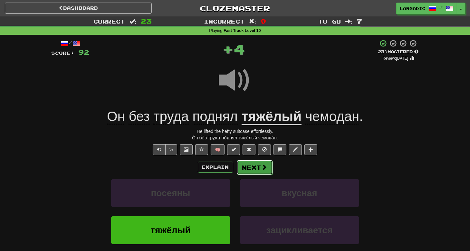
click at [258, 172] on button "Next" at bounding box center [255, 167] width 36 height 15
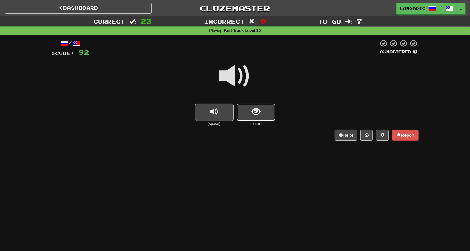
click at [255, 120] on button "show sentence" at bounding box center [256, 112] width 39 height 17
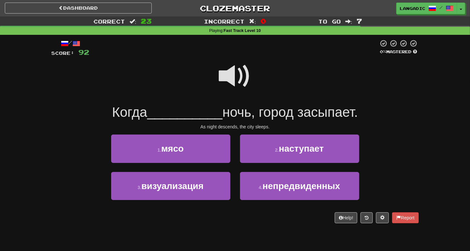
click at [233, 76] on span at bounding box center [235, 76] width 32 height 32
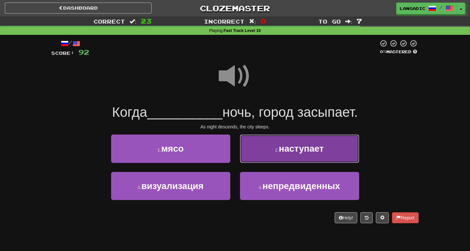
click at [275, 161] on button "2 . наступает" at bounding box center [299, 148] width 119 height 28
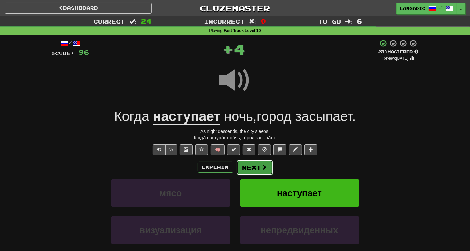
click at [263, 169] on span at bounding box center [265, 167] width 6 height 6
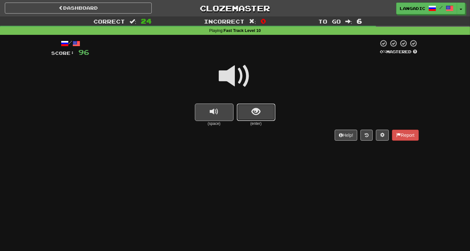
click at [264, 119] on button "show sentence" at bounding box center [256, 112] width 39 height 17
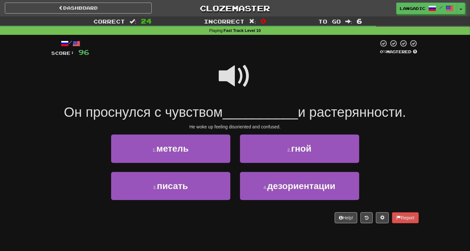
click at [240, 77] on span at bounding box center [235, 76] width 32 height 32
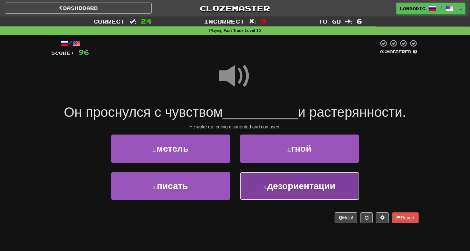
click at [272, 185] on span "дезориентации" at bounding box center [302, 186] width 68 height 10
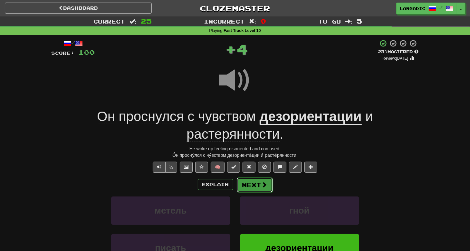
click at [263, 183] on span at bounding box center [265, 185] width 6 height 6
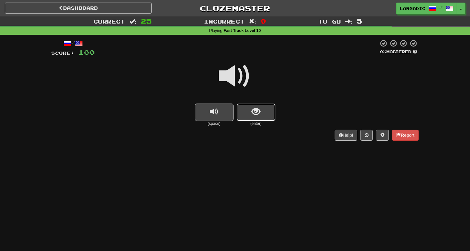
click at [253, 111] on span "show sentence" at bounding box center [256, 111] width 9 height 9
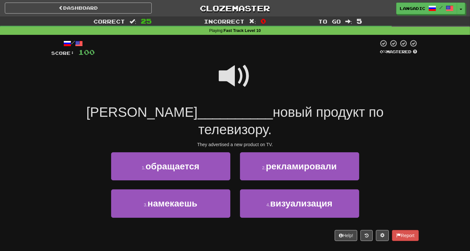
click at [232, 71] on span at bounding box center [235, 76] width 32 height 32
click at [225, 78] on span at bounding box center [235, 76] width 32 height 32
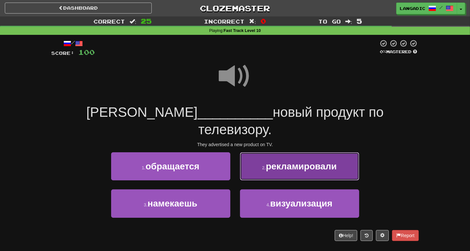
click at [271, 158] on button "2 . рекламировали" at bounding box center [299, 166] width 119 height 28
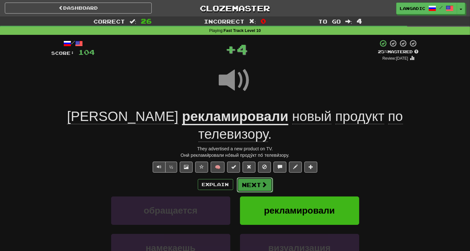
click at [262, 177] on button "Next" at bounding box center [255, 184] width 36 height 15
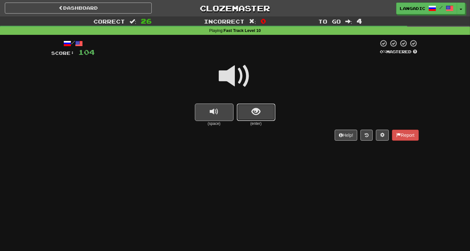
click at [255, 114] on span "show sentence" at bounding box center [256, 111] width 9 height 9
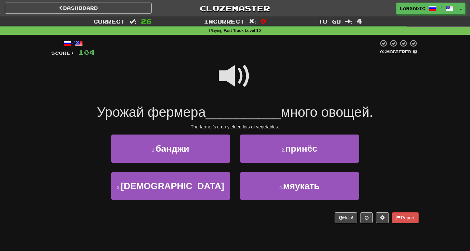
click at [239, 71] on span at bounding box center [235, 76] width 32 height 32
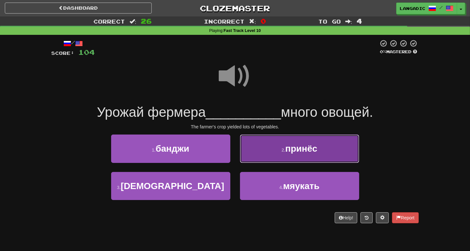
click at [262, 158] on button "2 . принёс" at bounding box center [299, 148] width 119 height 28
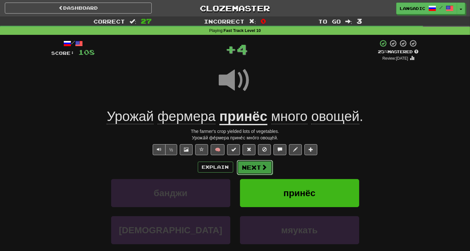
click at [255, 171] on button "Next" at bounding box center [255, 167] width 36 height 15
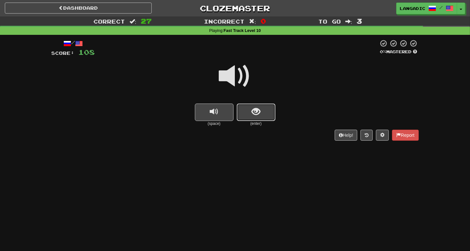
click at [253, 108] on span "show sentence" at bounding box center [256, 111] width 9 height 9
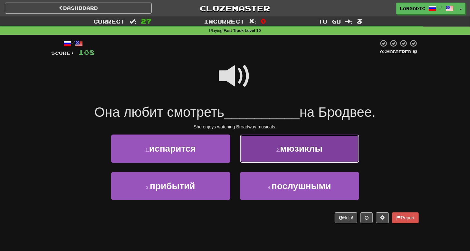
click at [261, 158] on button "2 . мюзиклы" at bounding box center [299, 148] width 119 height 28
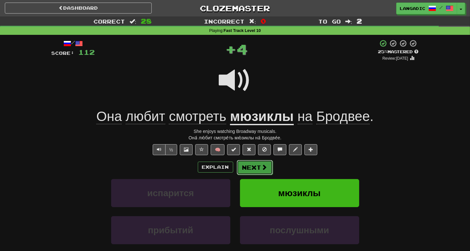
click at [262, 165] on span at bounding box center [265, 167] width 6 height 6
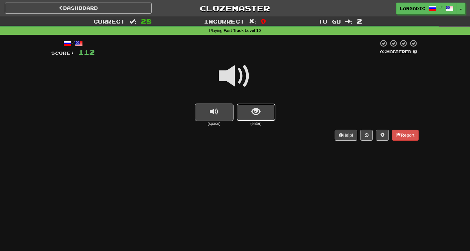
click at [255, 111] on span "show sentence" at bounding box center [256, 111] width 9 height 9
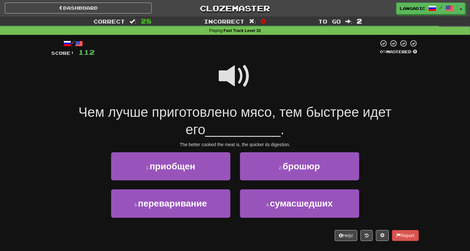
drag, startPoint x: 223, startPoint y: 71, endPoint x: 213, endPoint y: 78, distance: 12.2
click at [223, 71] on span at bounding box center [235, 76] width 32 height 32
click at [232, 78] on span at bounding box center [235, 76] width 32 height 32
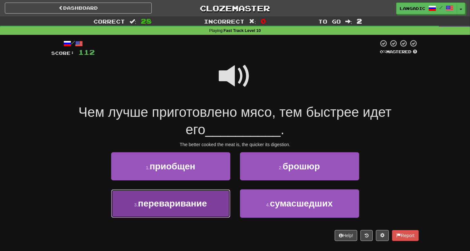
click at [192, 204] on span "переваривание" at bounding box center [172, 203] width 69 height 10
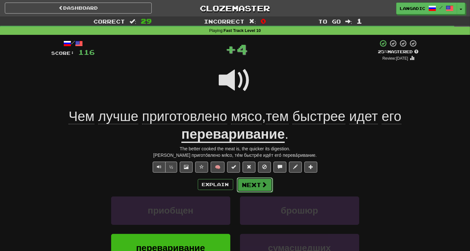
click at [259, 185] on button "Next" at bounding box center [255, 184] width 36 height 15
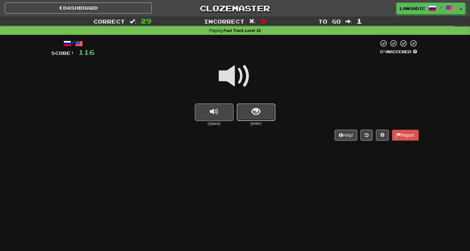
click at [267, 109] on button "show sentence" at bounding box center [256, 112] width 39 height 17
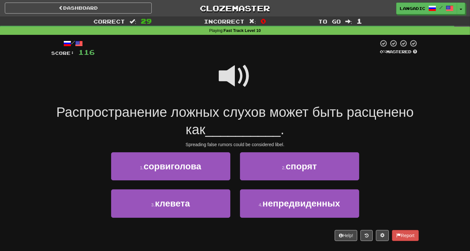
click at [243, 74] on span at bounding box center [235, 76] width 32 height 32
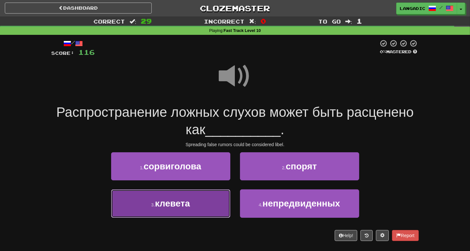
click at [189, 207] on span "клевета" at bounding box center [172, 203] width 35 height 10
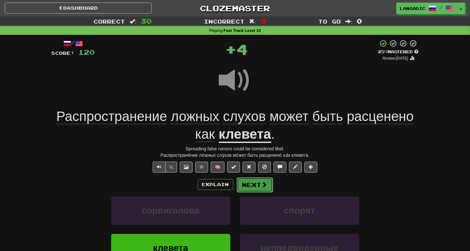
click at [247, 191] on button "Next" at bounding box center [255, 184] width 36 height 15
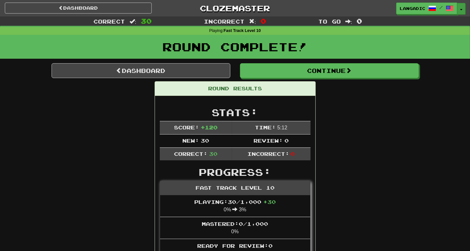
click at [460, 8] on button "Toggle Dropdown" at bounding box center [462, 9] width 8 height 12
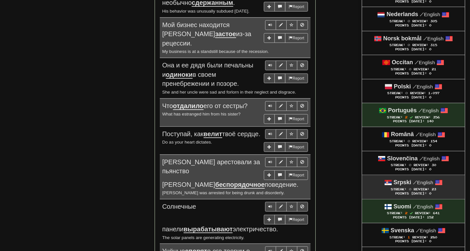
scroll to position [688, 0]
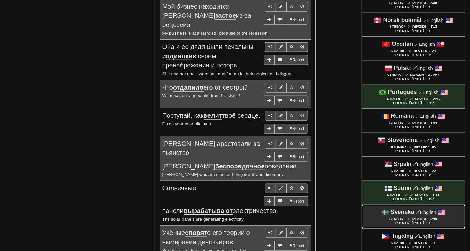
click at [401, 209] on strong "Svenska" at bounding box center [403, 212] width 24 height 6
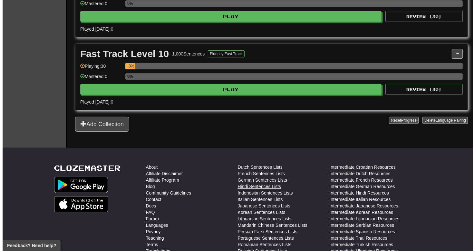
scroll to position [172, 0]
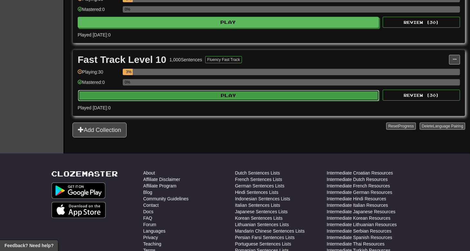
click at [221, 94] on button "Play" at bounding box center [229, 95] width 302 height 11
select select "**"
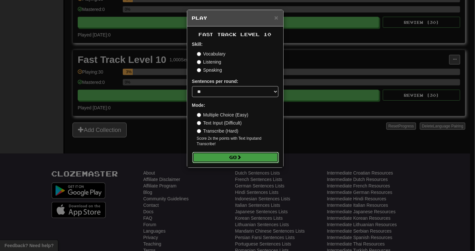
click at [237, 156] on button "Go" at bounding box center [236, 157] width 86 height 11
